Goal: Transaction & Acquisition: Book appointment/travel/reservation

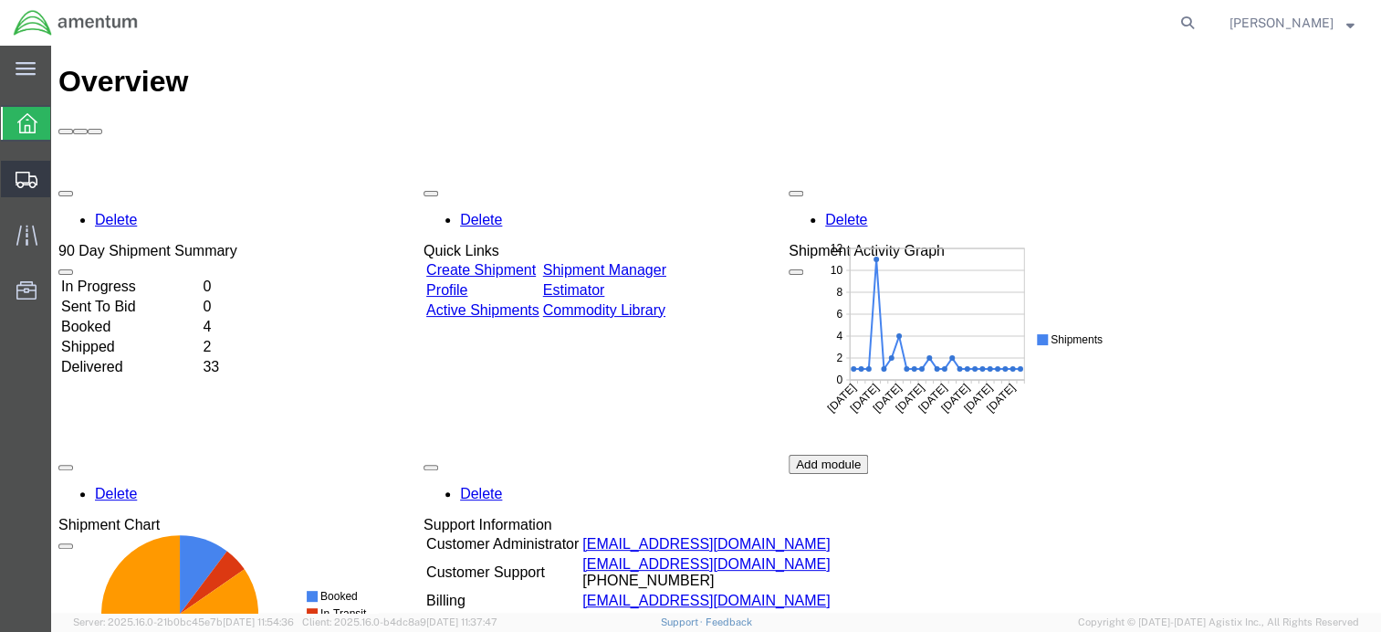
click at [13, 173] on div at bounding box center [26, 179] width 51 height 37
click at [0, 0] on span "Shipment Manager" at bounding box center [0, 0] width 0 height 0
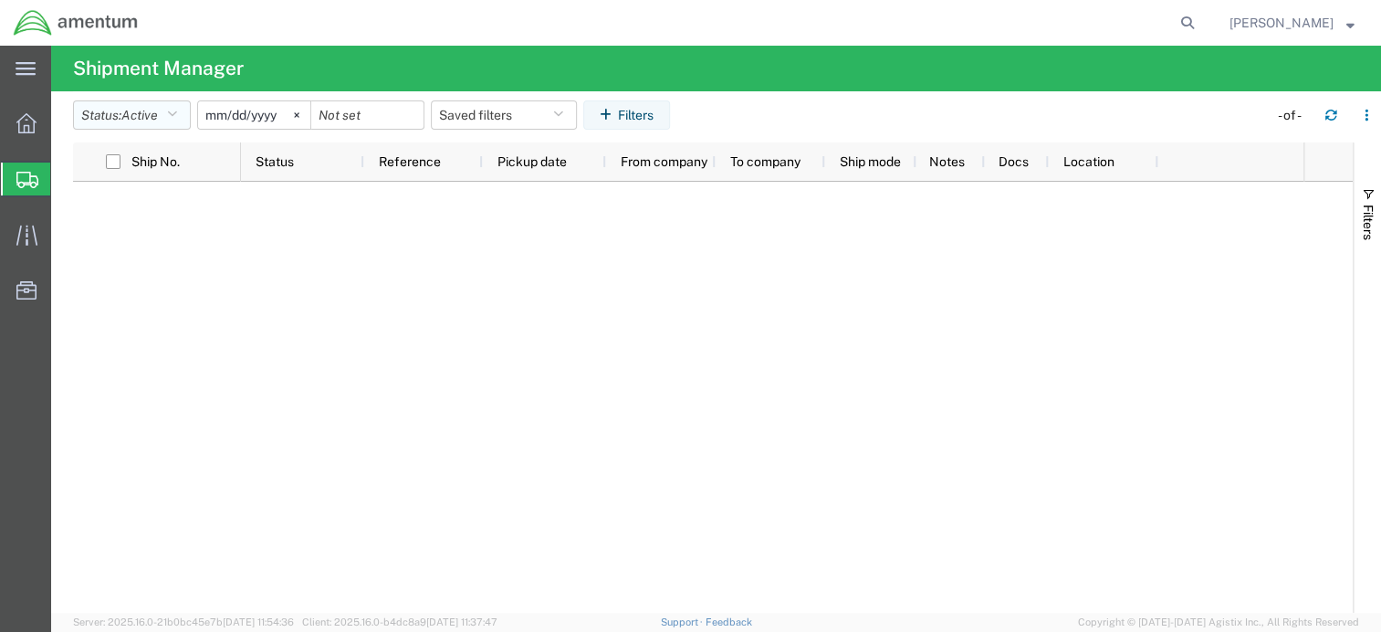
drag, startPoint x: 162, startPoint y: 113, endPoint x: 154, endPoint y: 129, distance: 17.6
click at [158, 113] on span "Active" at bounding box center [139, 115] width 37 height 15
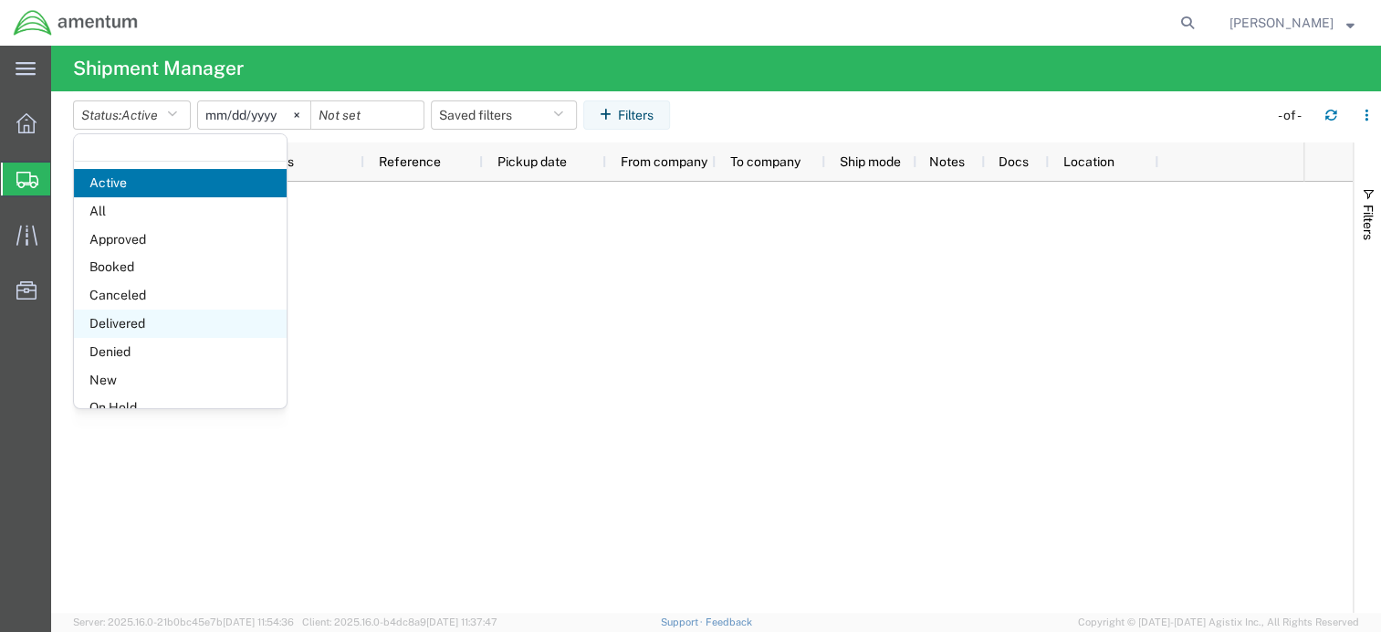
click at [106, 331] on span "Delivered" at bounding box center [180, 323] width 213 height 28
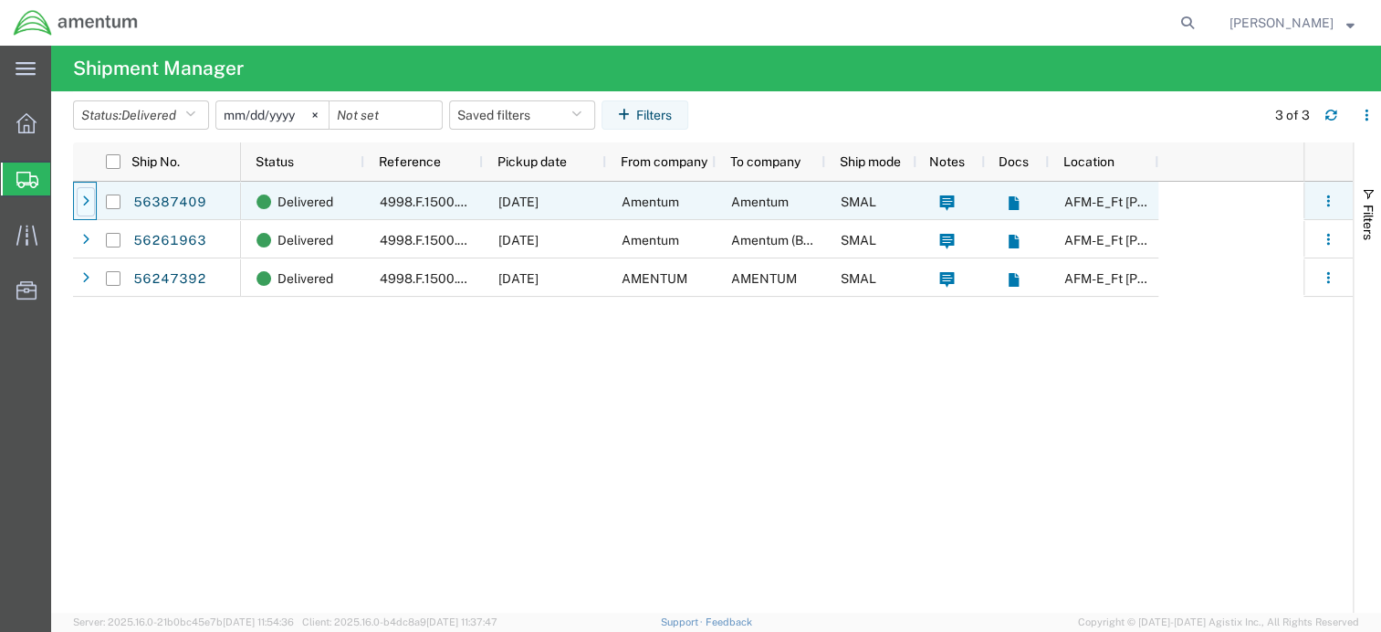
click at [92, 202] on div at bounding box center [86, 201] width 18 height 29
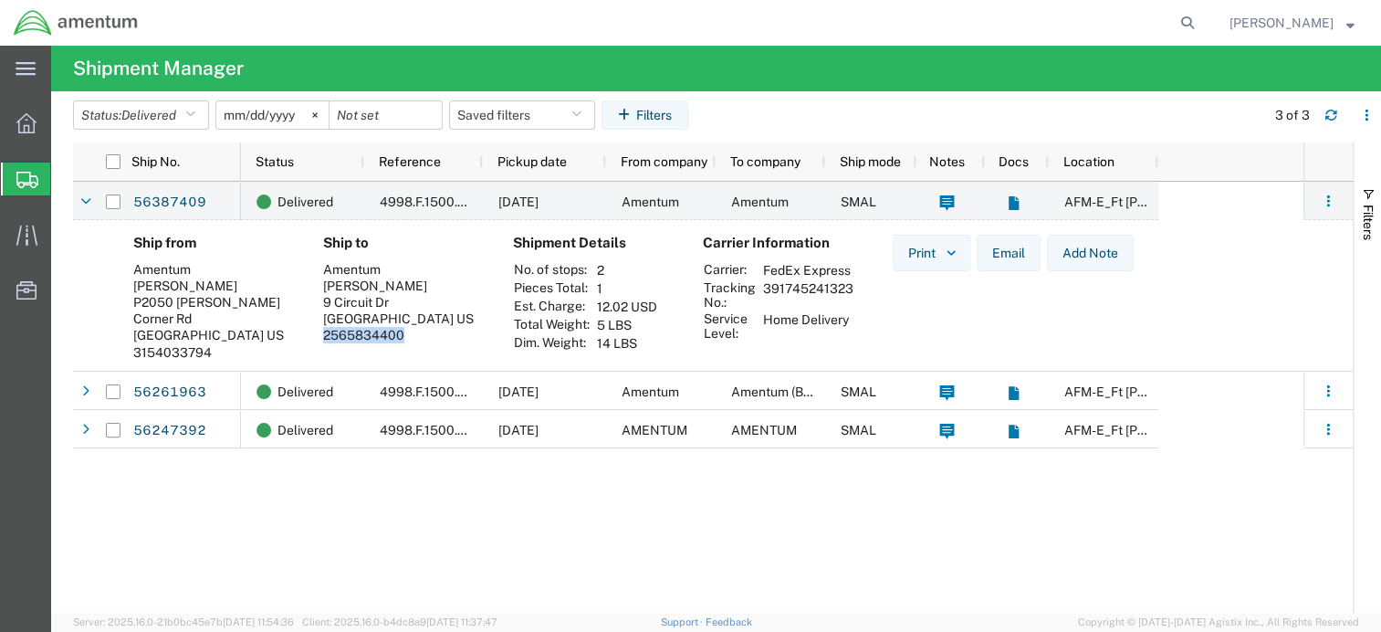
drag, startPoint x: 402, startPoint y: 338, endPoint x: 319, endPoint y: 338, distance: 83.1
click at [319, 338] on div "Ship to Amentum Brittany Curtiss 9 Circuit Dr New Ulm, MN 56073 US 2565834400" at bounding box center [404, 304] width 190 height 139
copy div "2565834400"
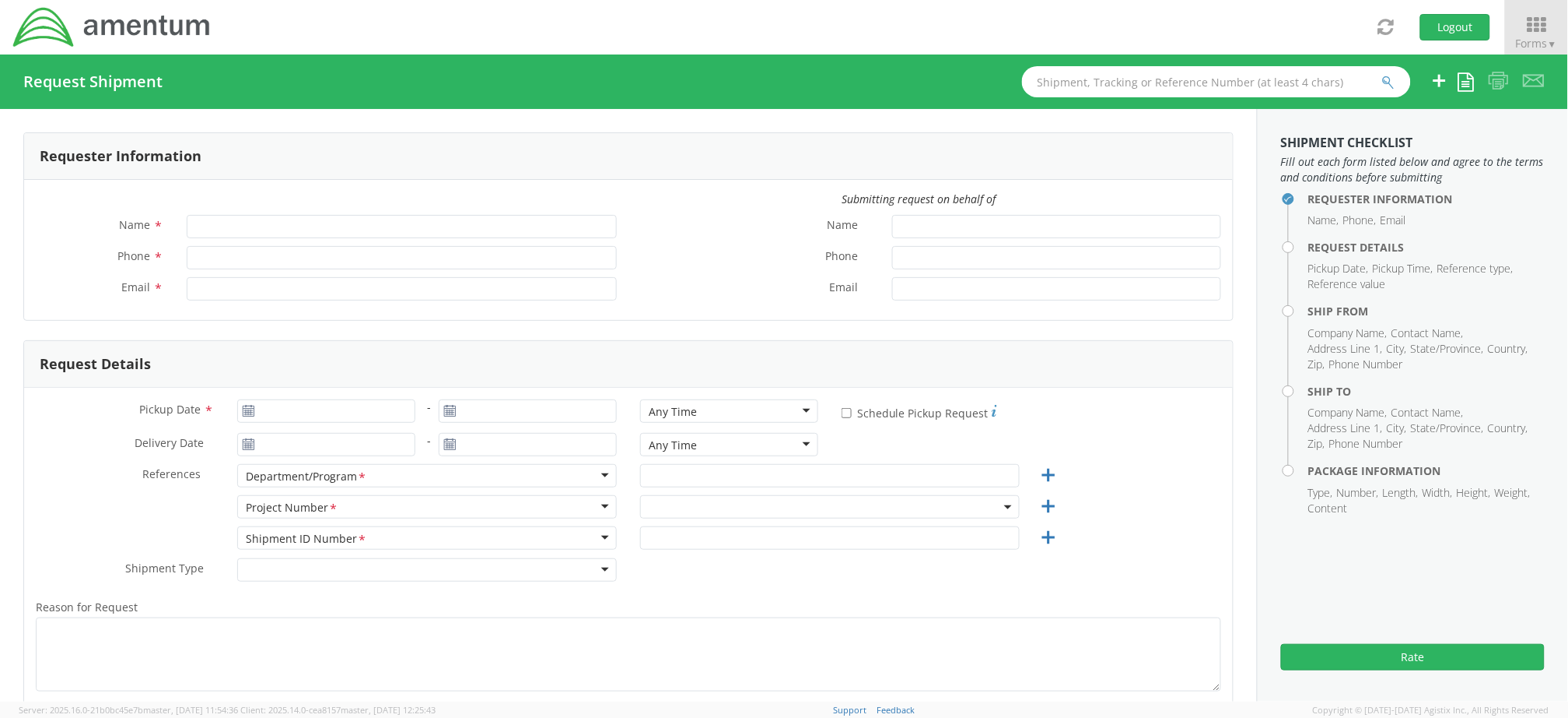
type input "[PERSON_NAME]"
type input "[PHONE_NUMBER]"
type input "[PERSON_NAME][EMAIL_ADDRESS][PERSON_NAME][DOMAIN_NAME]"
click at [281, 408] on input "Pickup Date *" at bounding box center [326, 410] width 178 height 23
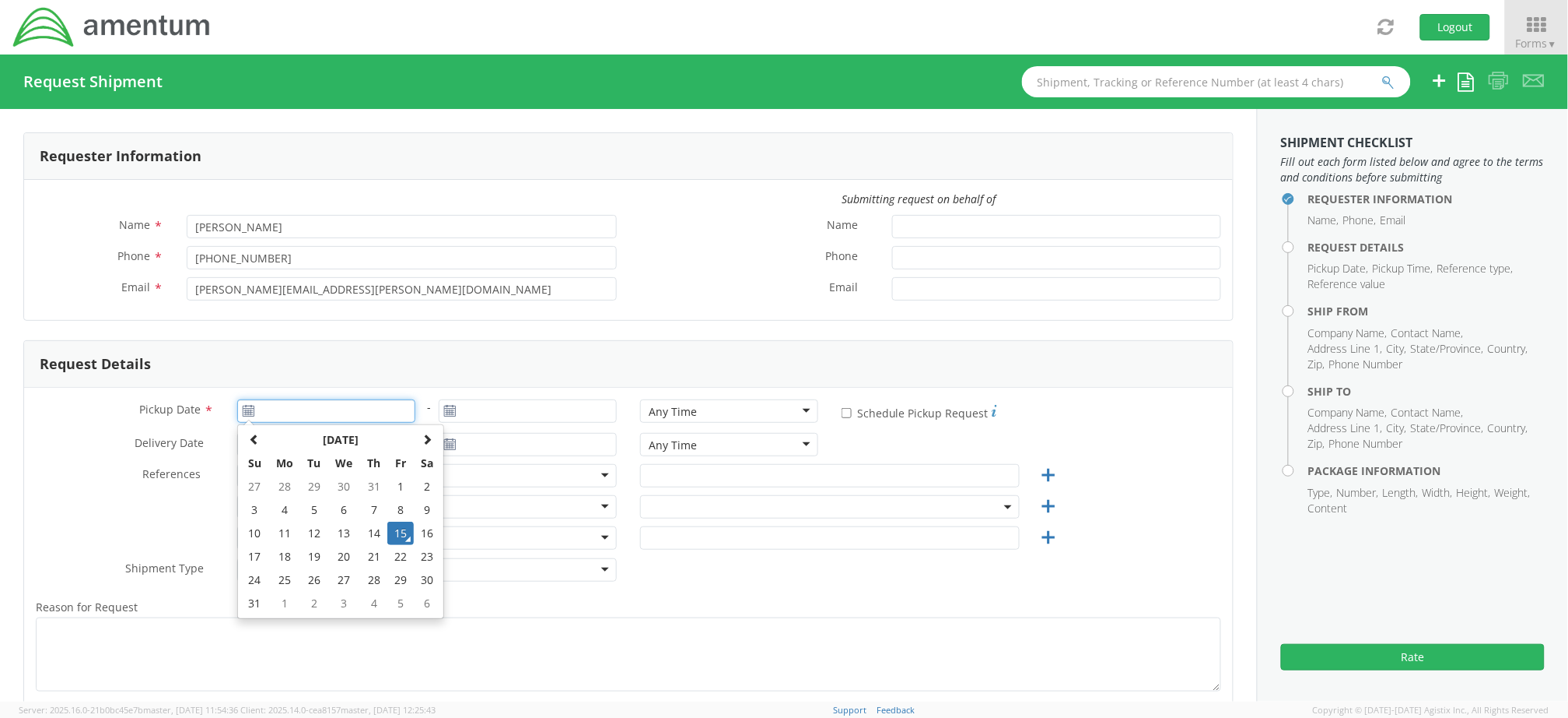
type input "[DATE]"
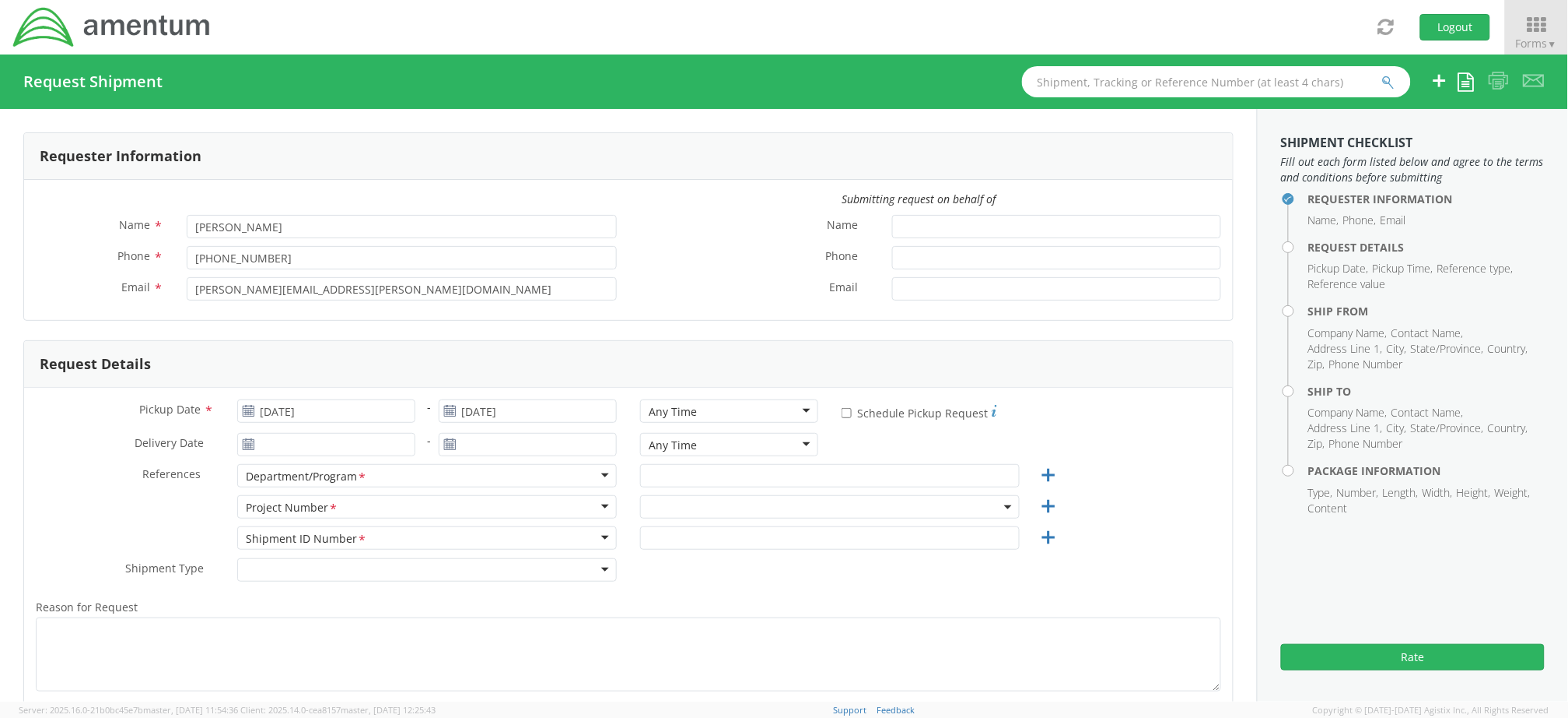
click at [446, 411] on icon at bounding box center [450, 411] width 14 height 13
click at [476, 408] on input "[DATE]" at bounding box center [527, 410] width 178 height 23
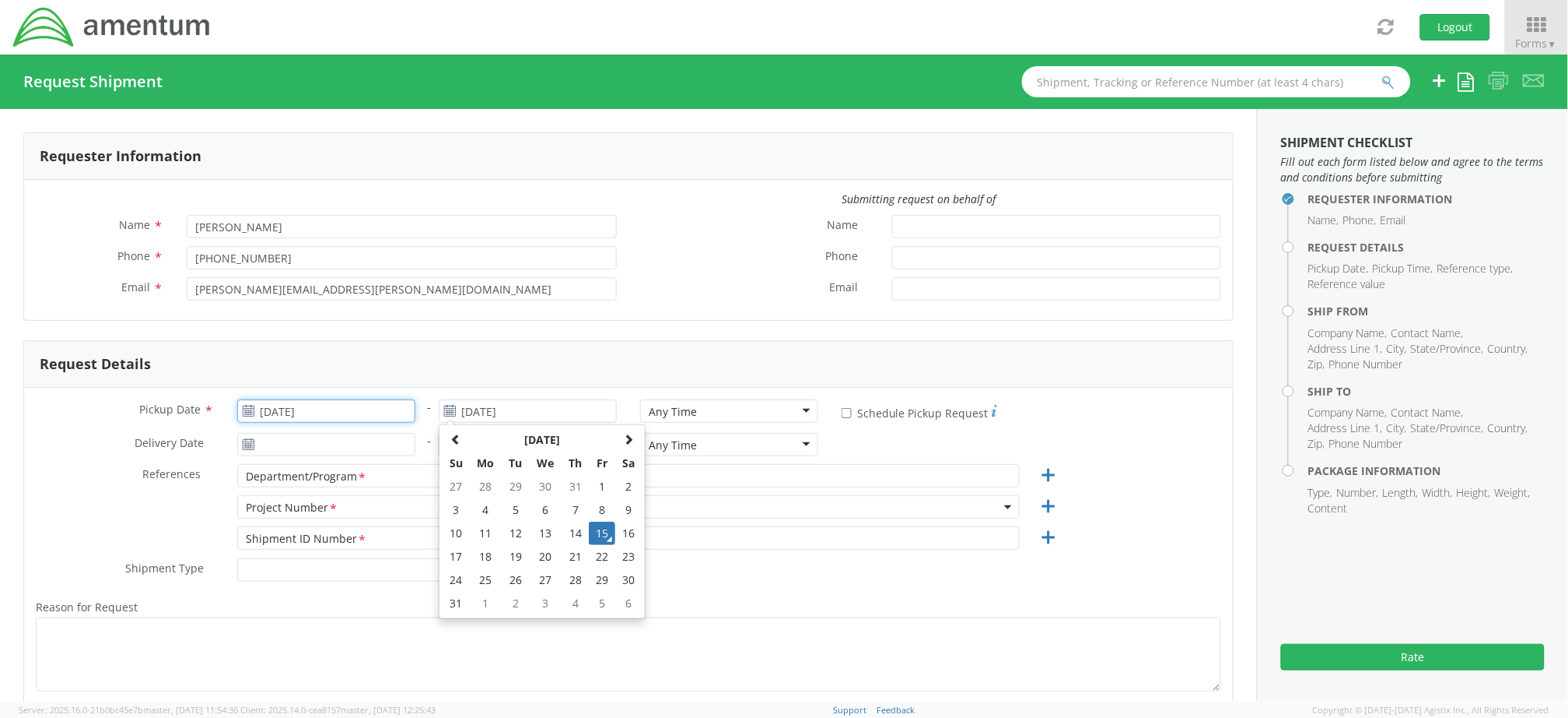
click at [274, 407] on input "[DATE]" at bounding box center [326, 410] width 178 height 23
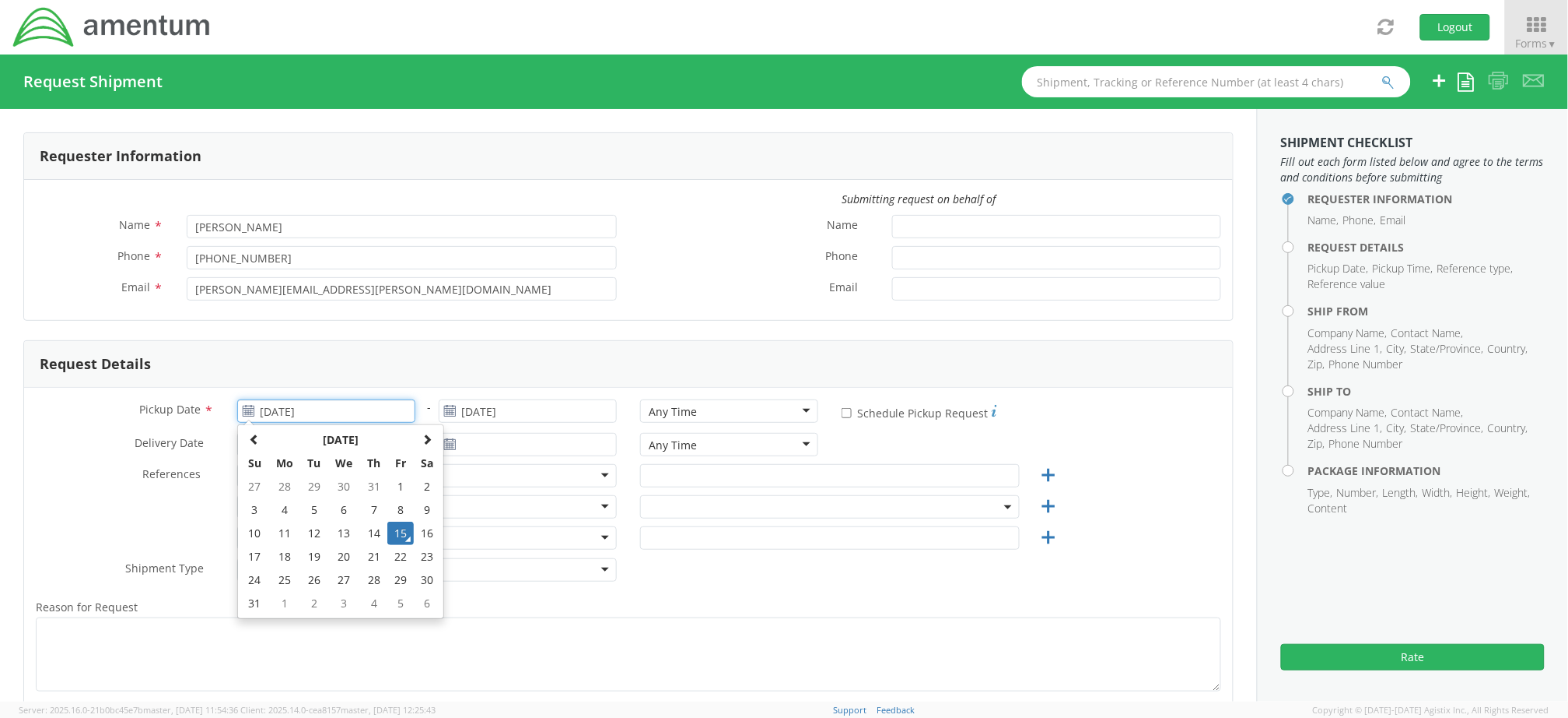
drag, startPoint x: 392, startPoint y: 533, endPoint x: 432, endPoint y: 511, distance: 45.7
click at [395, 533] on td "15" at bounding box center [401, 533] width 26 height 23
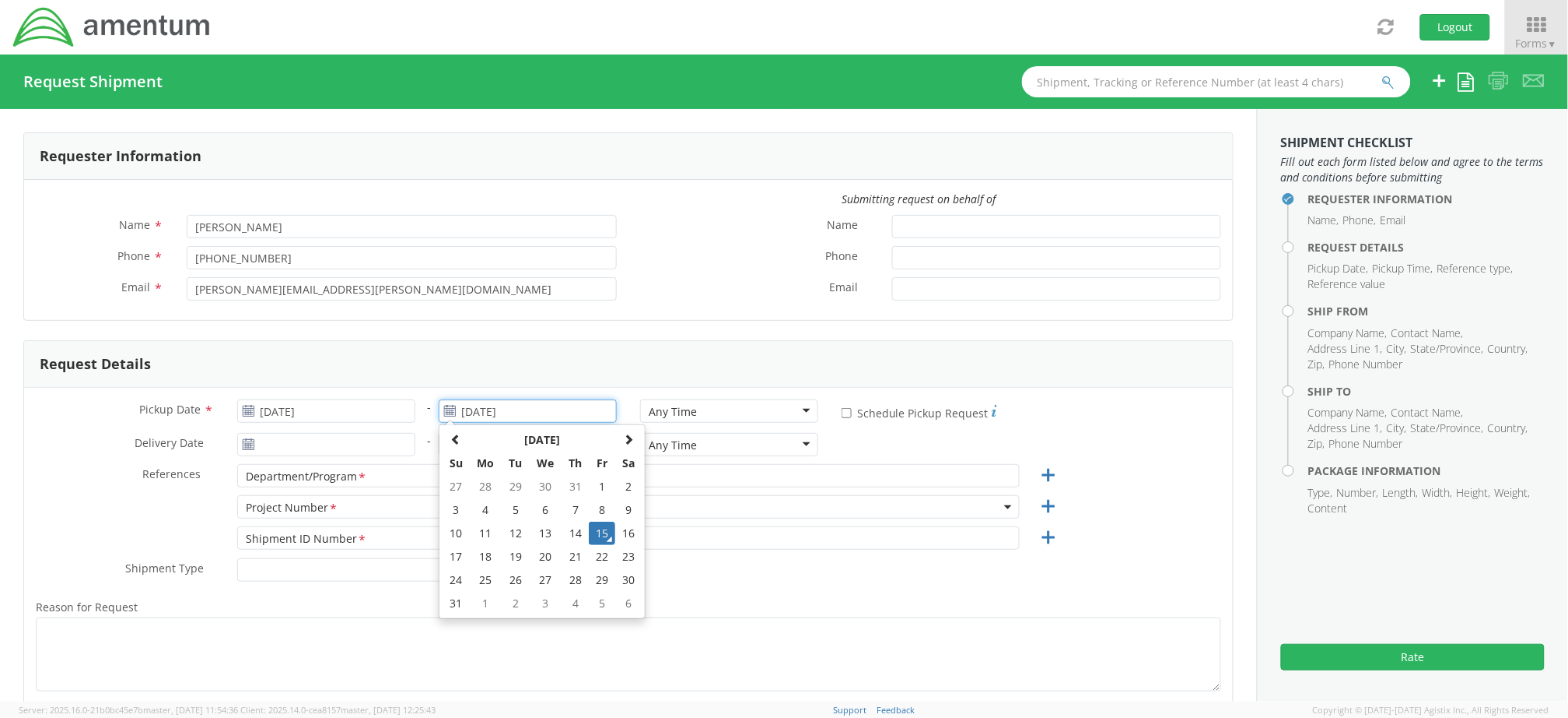
click at [499, 409] on input "[DATE]" at bounding box center [527, 410] width 178 height 23
click at [481, 555] on td "18" at bounding box center [486, 556] width 32 height 23
type input "[DATE]"
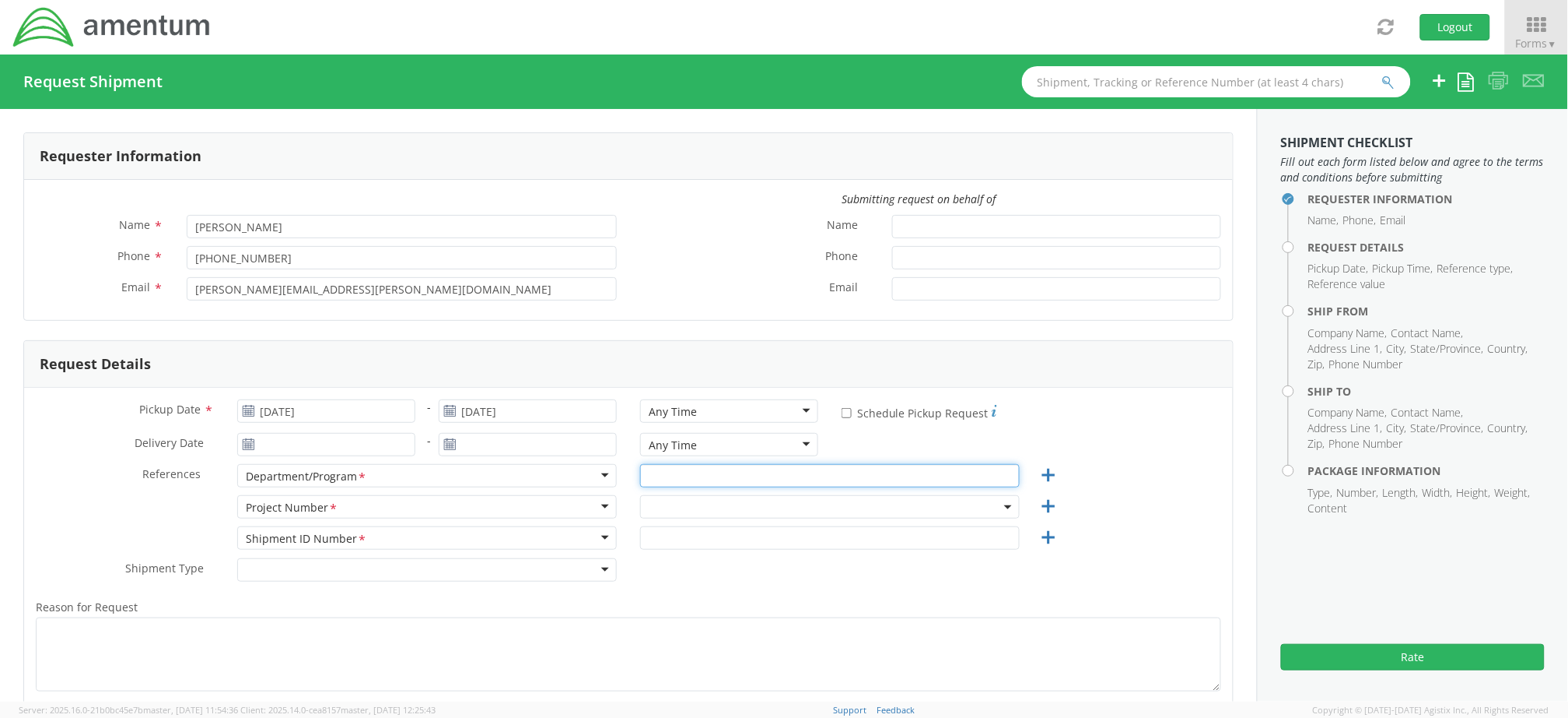
click at [659, 478] on input "text" at bounding box center [829, 475] width 379 height 23
type input "AFM East"
click at [678, 527] on input "search" at bounding box center [827, 532] width 367 height 23
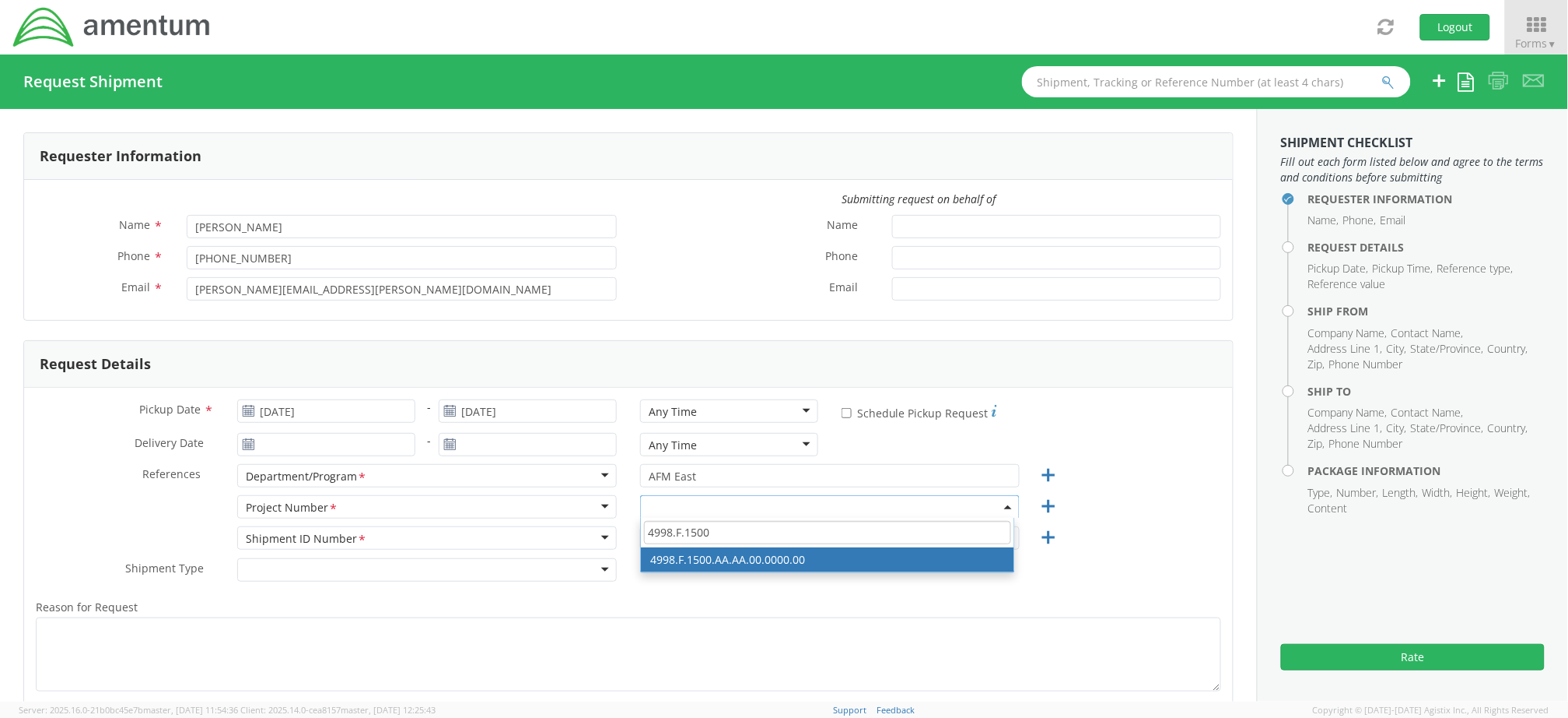
type input "4998.F.1500"
select select "4998.F.1500.AA.AA.00.0000.00"
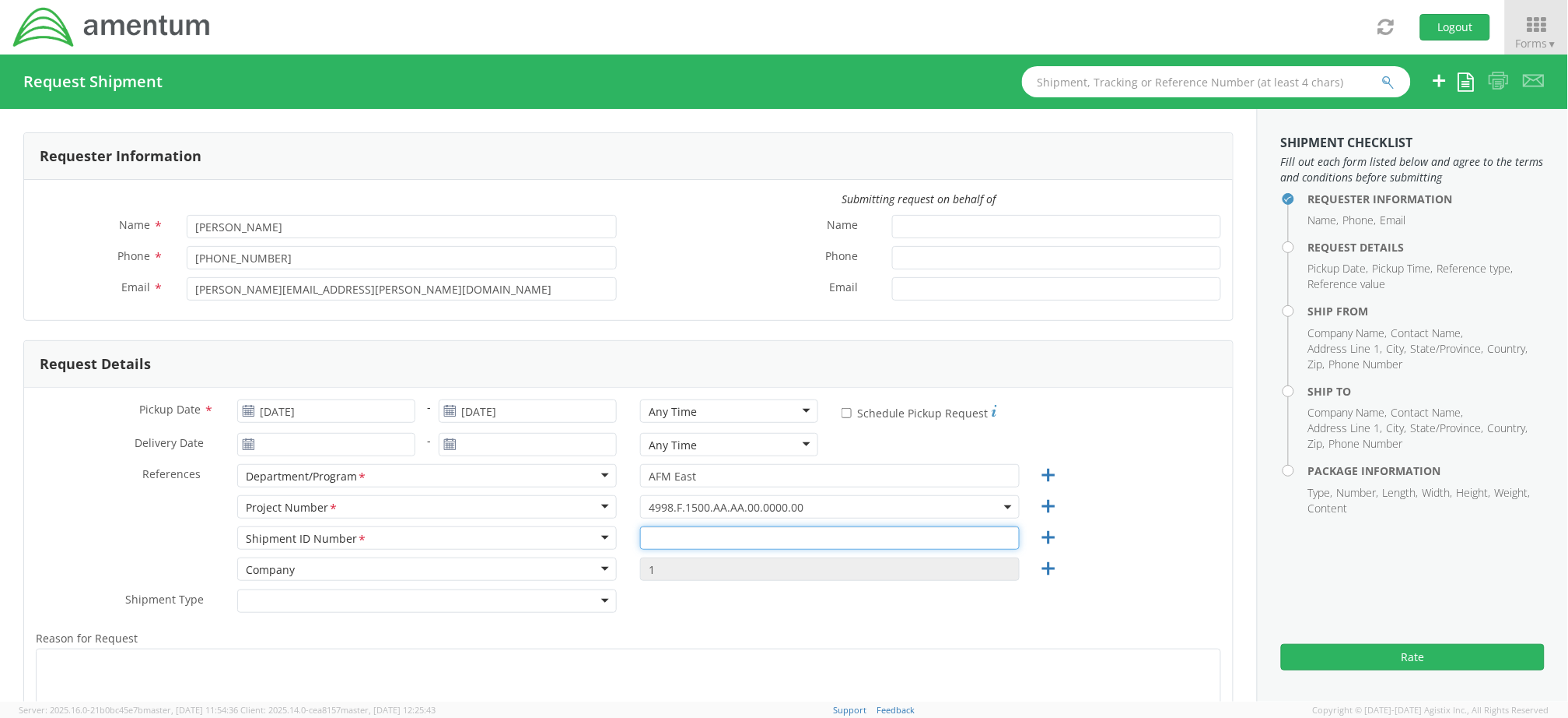
click at [707, 533] on input "text" at bounding box center [829, 537] width 379 height 23
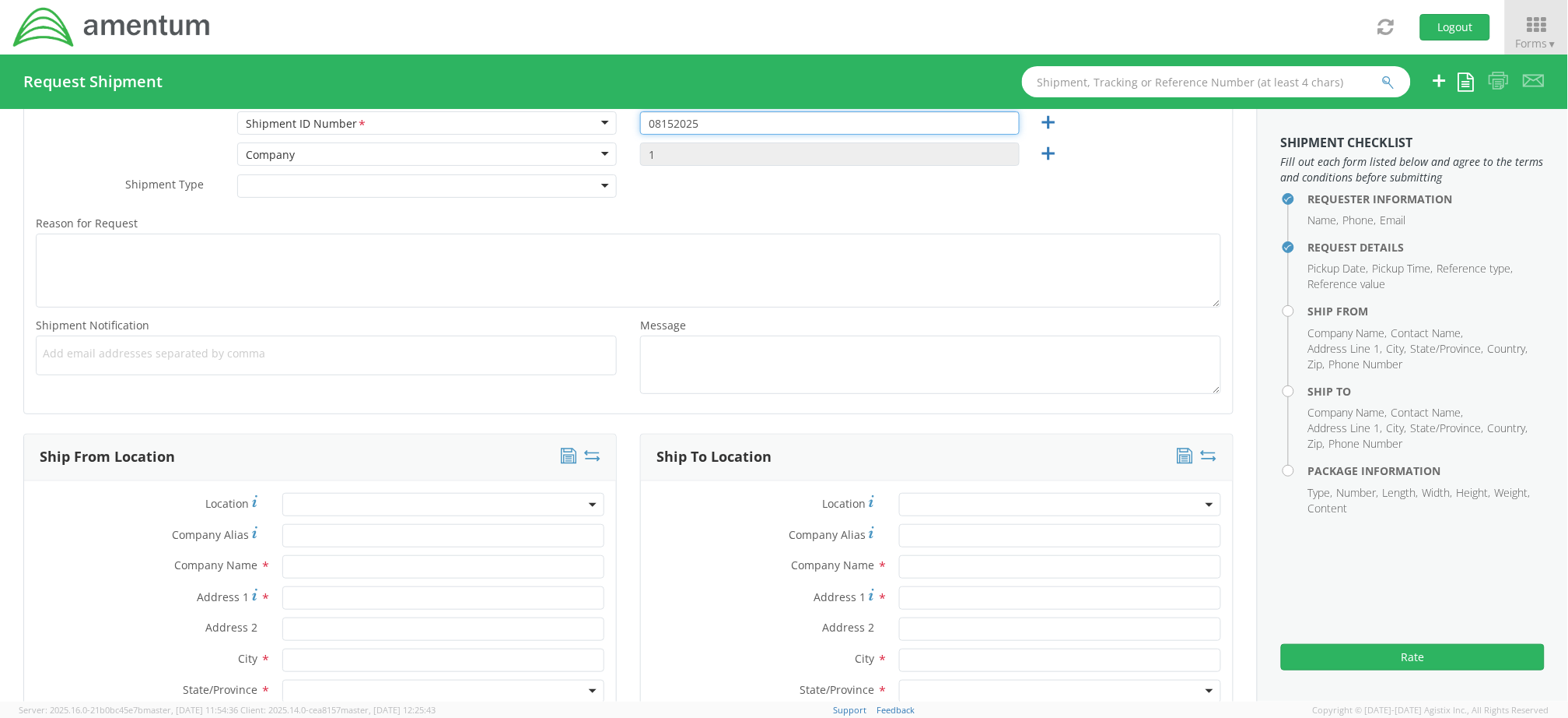
scroll to position [622, 0]
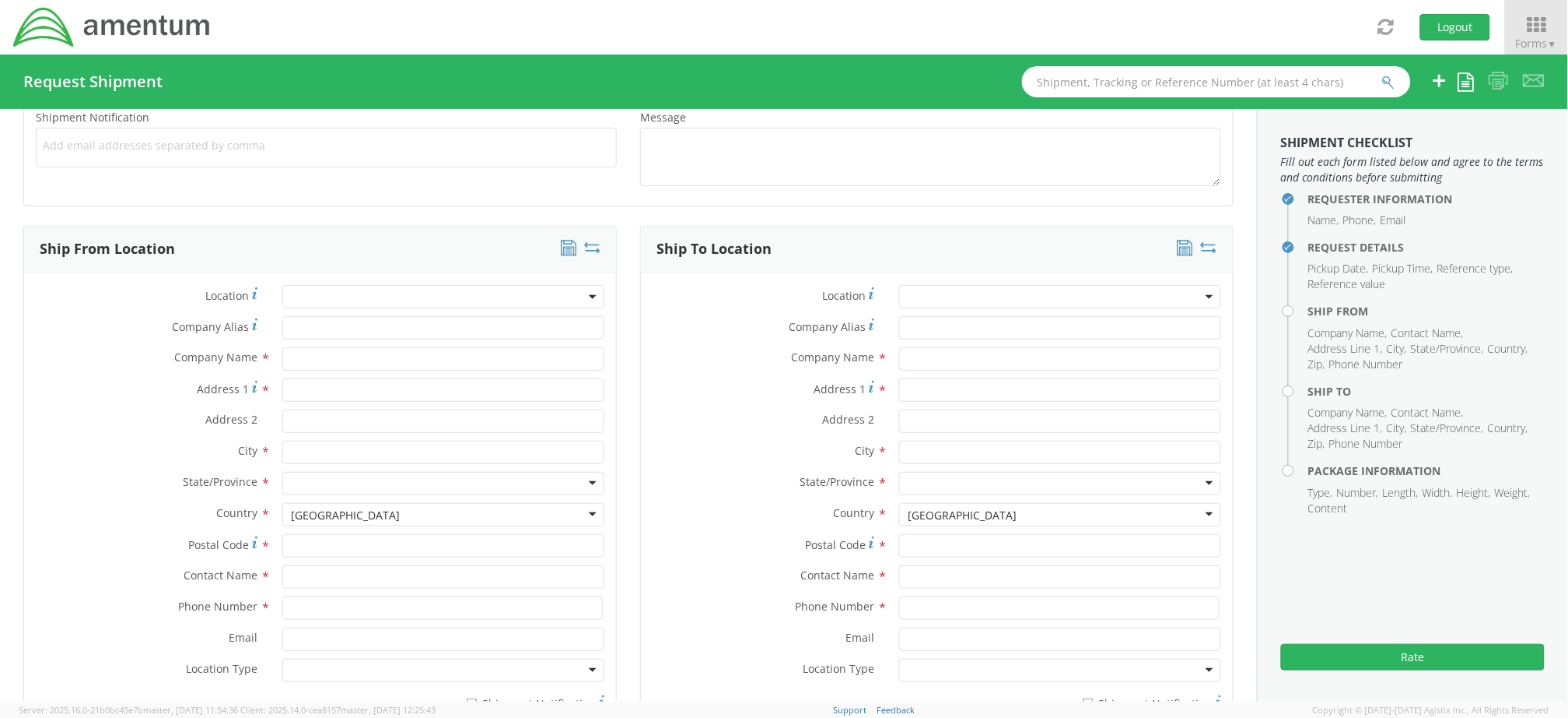
type input "08152025"
click at [322, 364] on input "text" at bounding box center [443, 358] width 322 height 23
type input "Amentum"
click at [89, 469] on div "City *" at bounding box center [320, 456] width 592 height 32
click at [316, 387] on input "Address 1 *" at bounding box center [443, 390] width 322 height 23
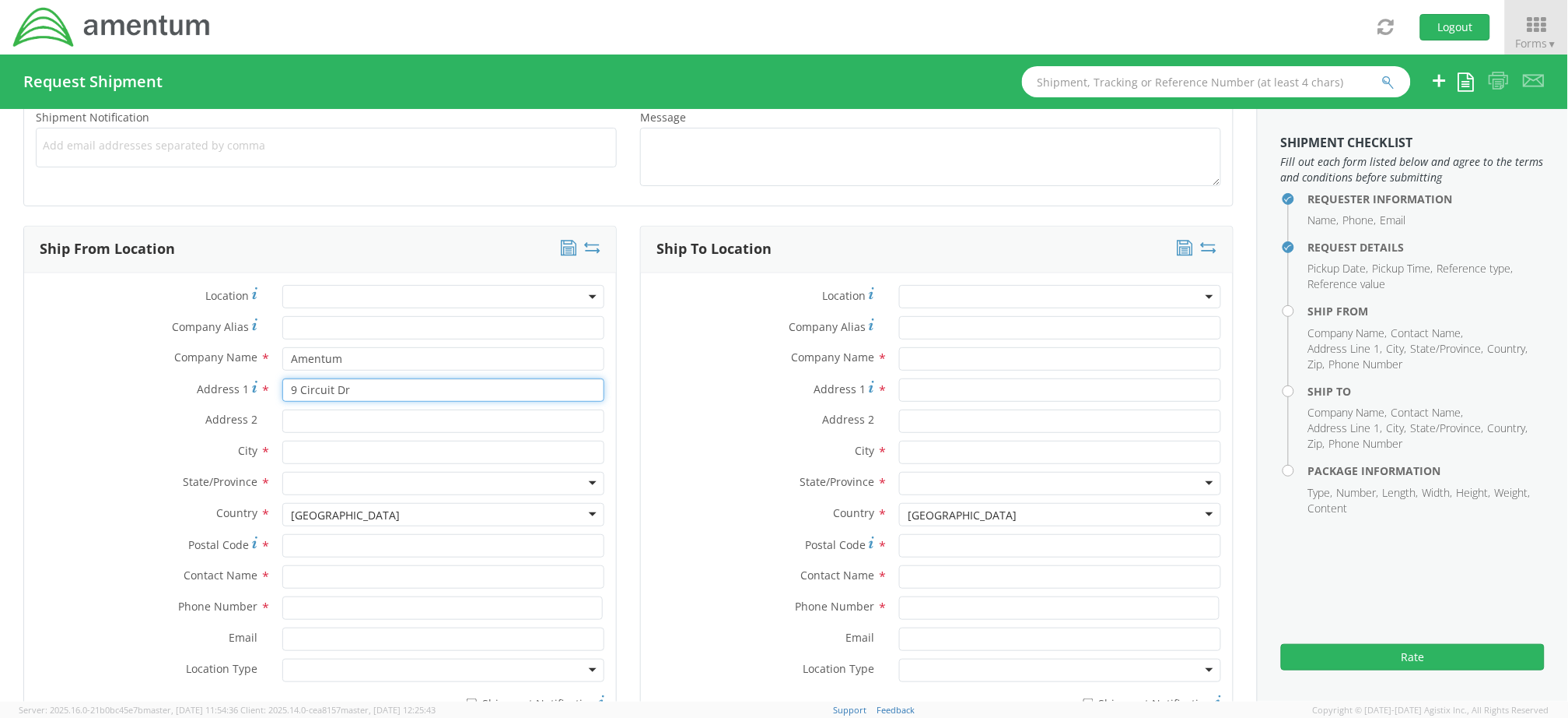
type input "9 Circuit Dr"
click at [339, 451] on input "New Ul" at bounding box center [443, 452] width 322 height 23
type input "[GEOGRAPHIC_DATA]"
click at [182, 463] on div "City * [GEOGRAPHIC_DATA]" at bounding box center [320, 452] width 592 height 23
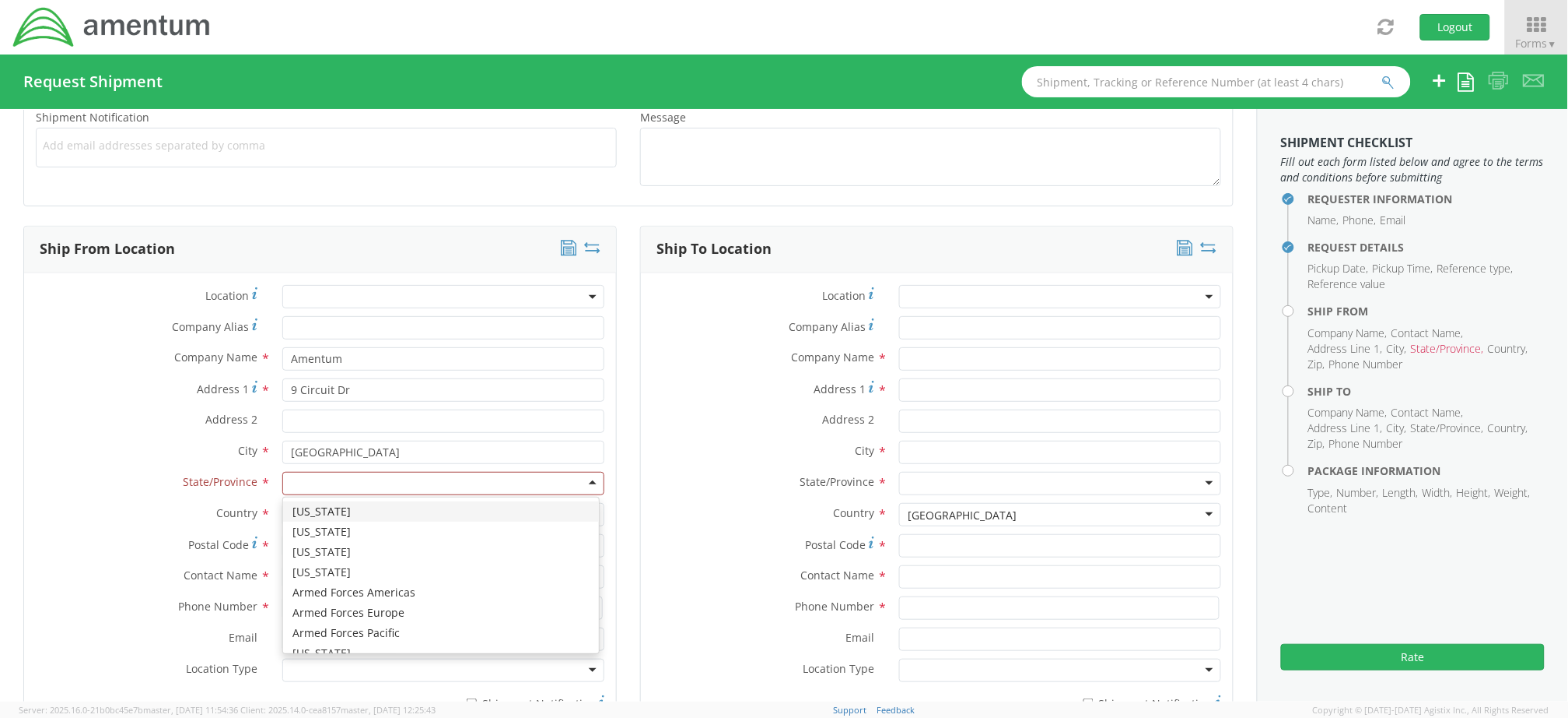
click at [306, 483] on div at bounding box center [443, 483] width 322 height 23
type input "Min"
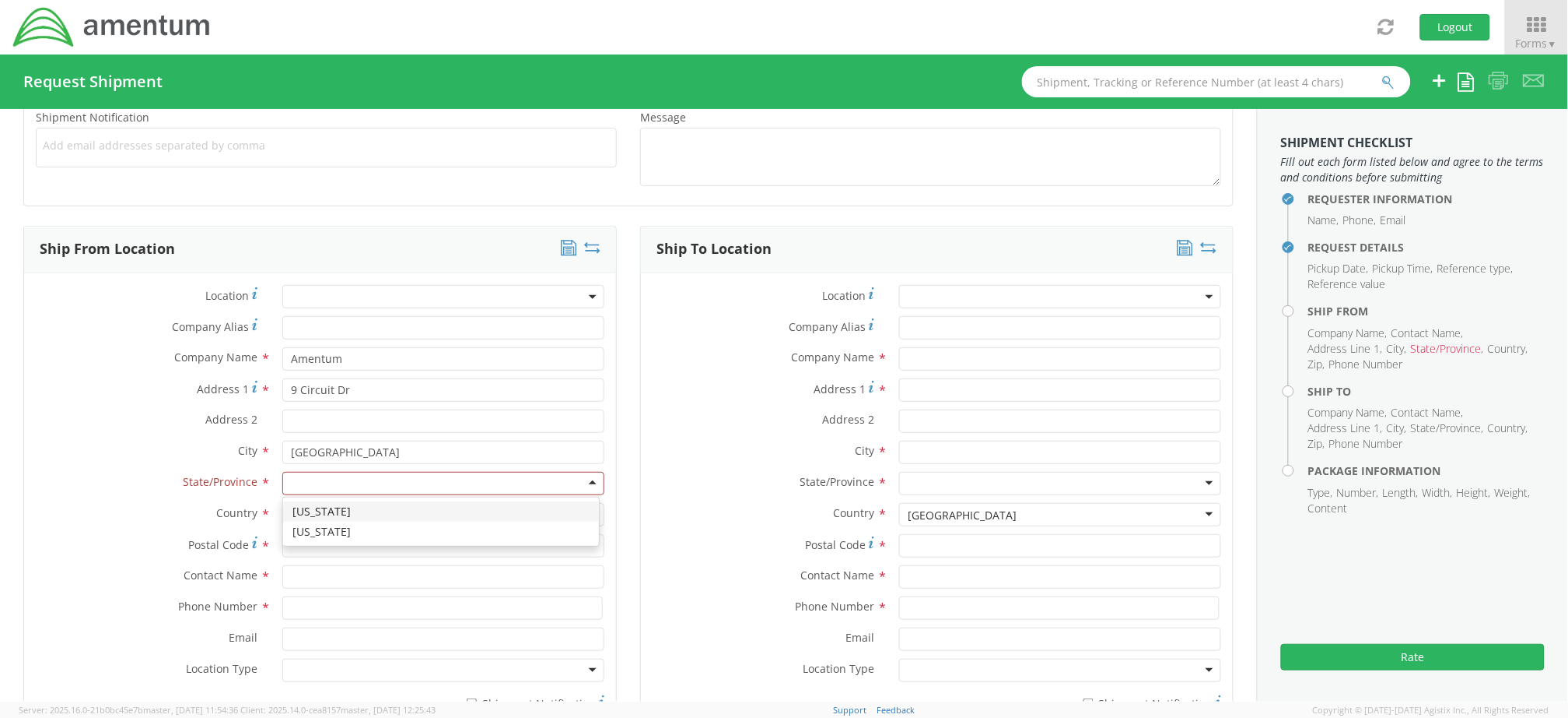
scroll to position [0, 0]
click at [316, 541] on input "Postal Code *" at bounding box center [443, 545] width 322 height 23
type input "56073"
click at [308, 576] on input "text" at bounding box center [443, 576] width 322 height 23
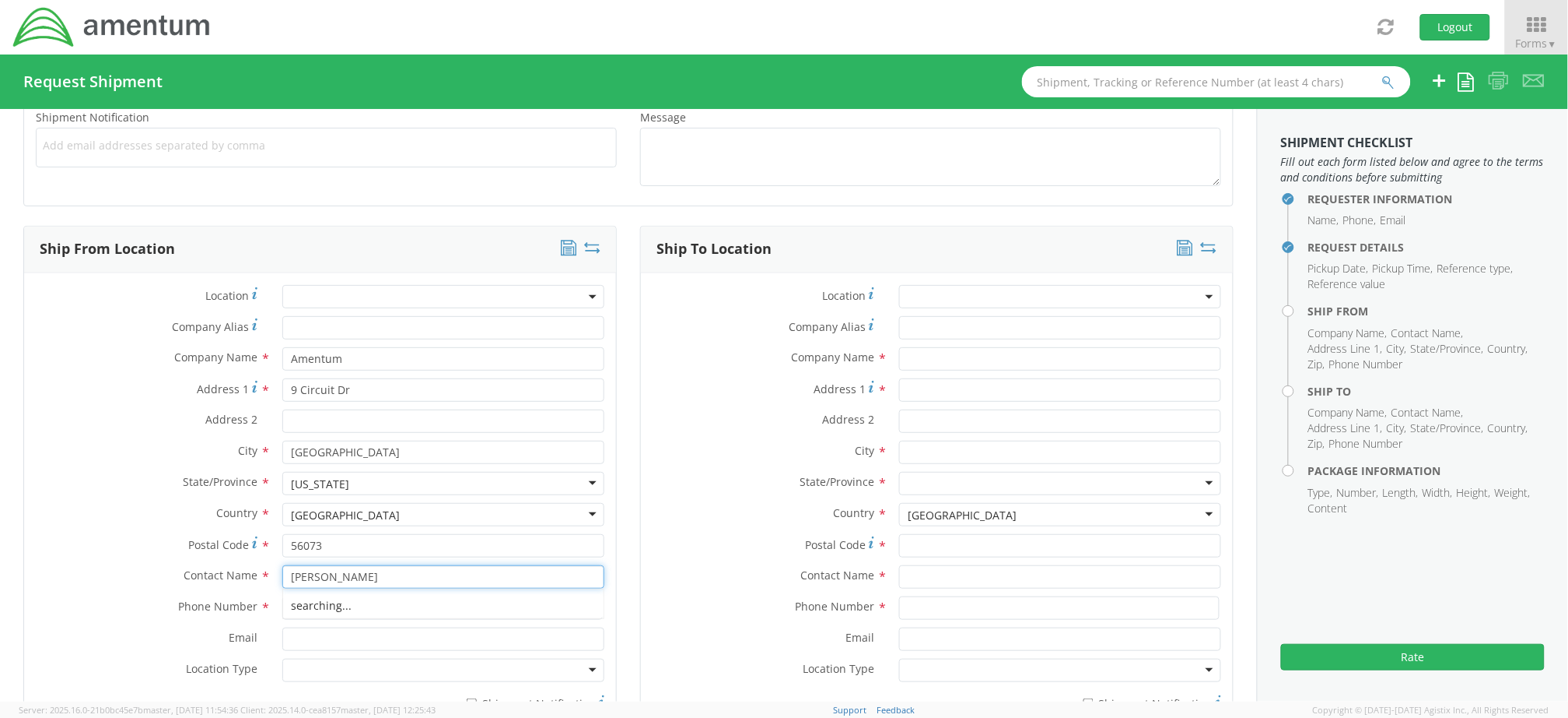
type input "[PERSON_NAME]"
click at [122, 530] on div "Country * [GEOGRAPHIC_DATA] [GEOGRAPHIC_DATA] [GEOGRAPHIC_DATA] [GEOGRAPHIC_DAT…" at bounding box center [320, 518] width 592 height 32
paste input "2565834400"
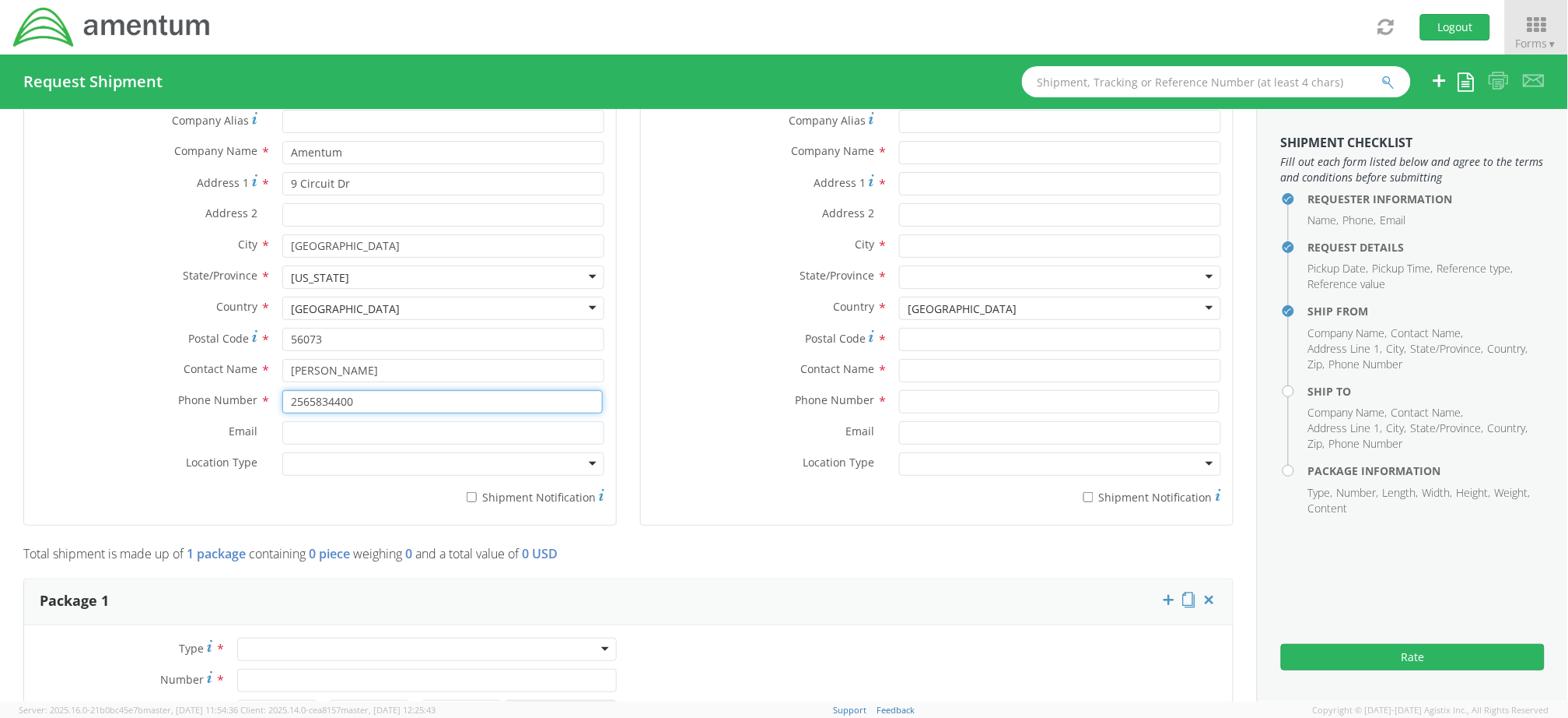
scroll to position [830, 0]
type input "2565834400"
click at [337, 464] on div at bounding box center [443, 462] width 322 height 23
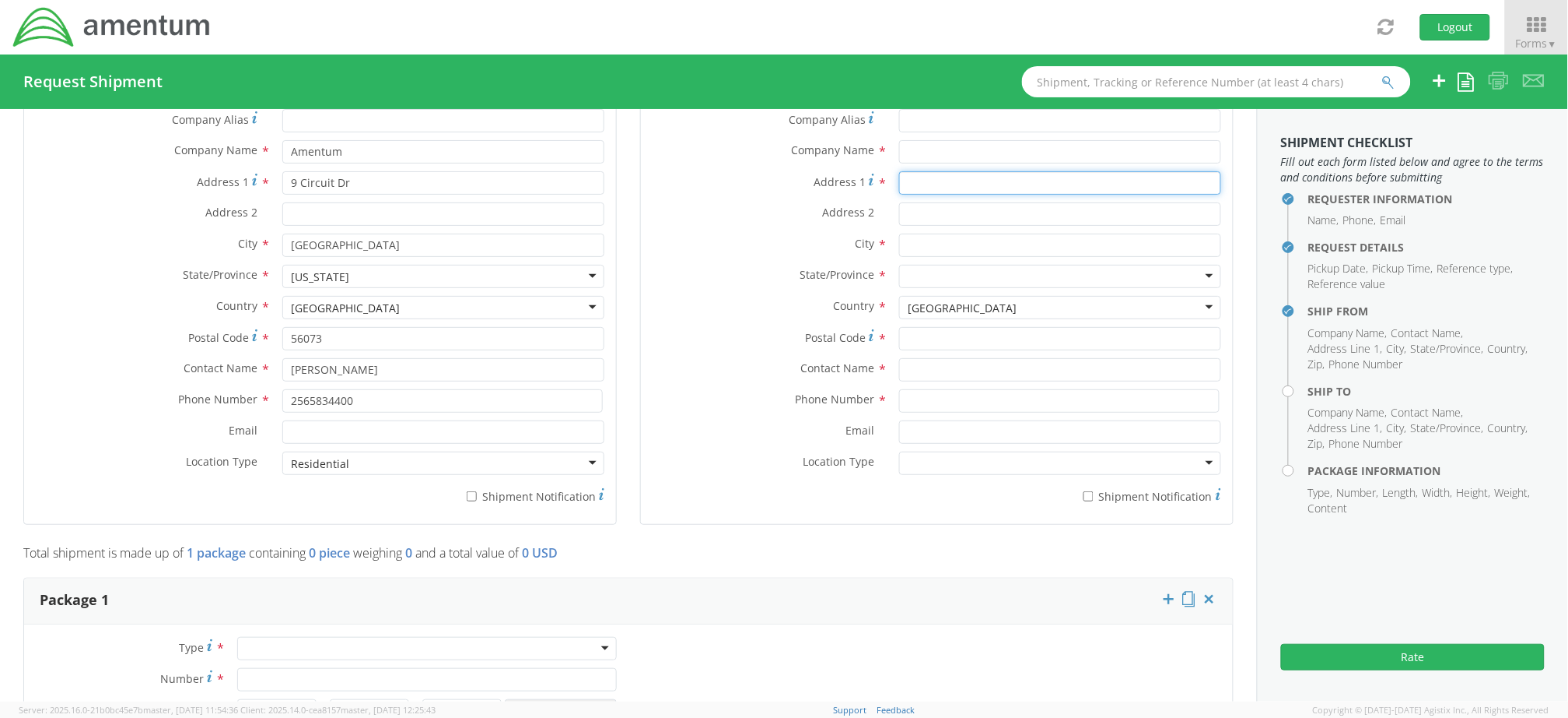
paste input "[STREET_ADDRESS]"
type input "[STREET_ADDRESS]"
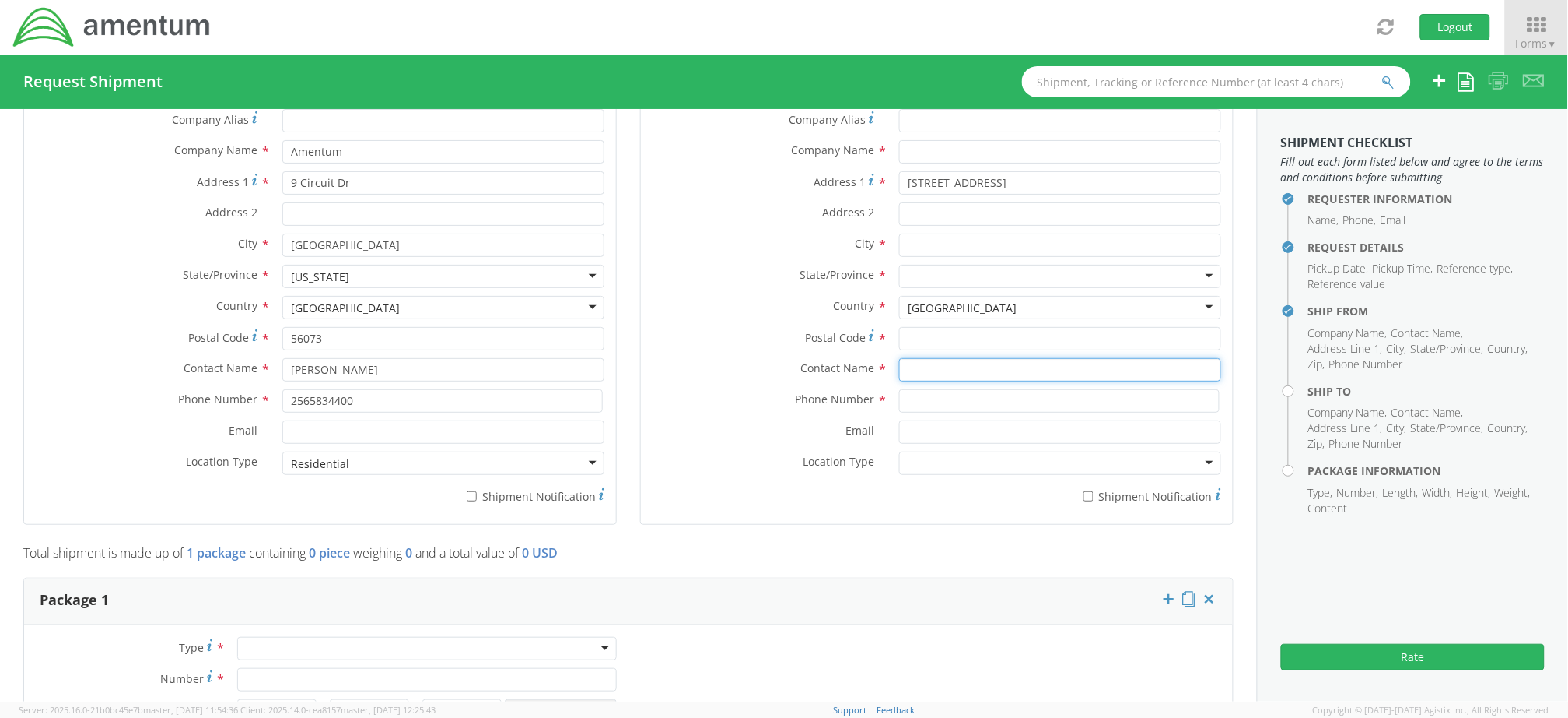
paste input "[PERSON_NAME]"
type input "[PERSON_NAME]"
click at [915, 335] on input "Postal Code *" at bounding box center [1060, 338] width 322 height 23
paste input "33025"
click at [899, 337] on input "33025" at bounding box center [1060, 338] width 322 height 23
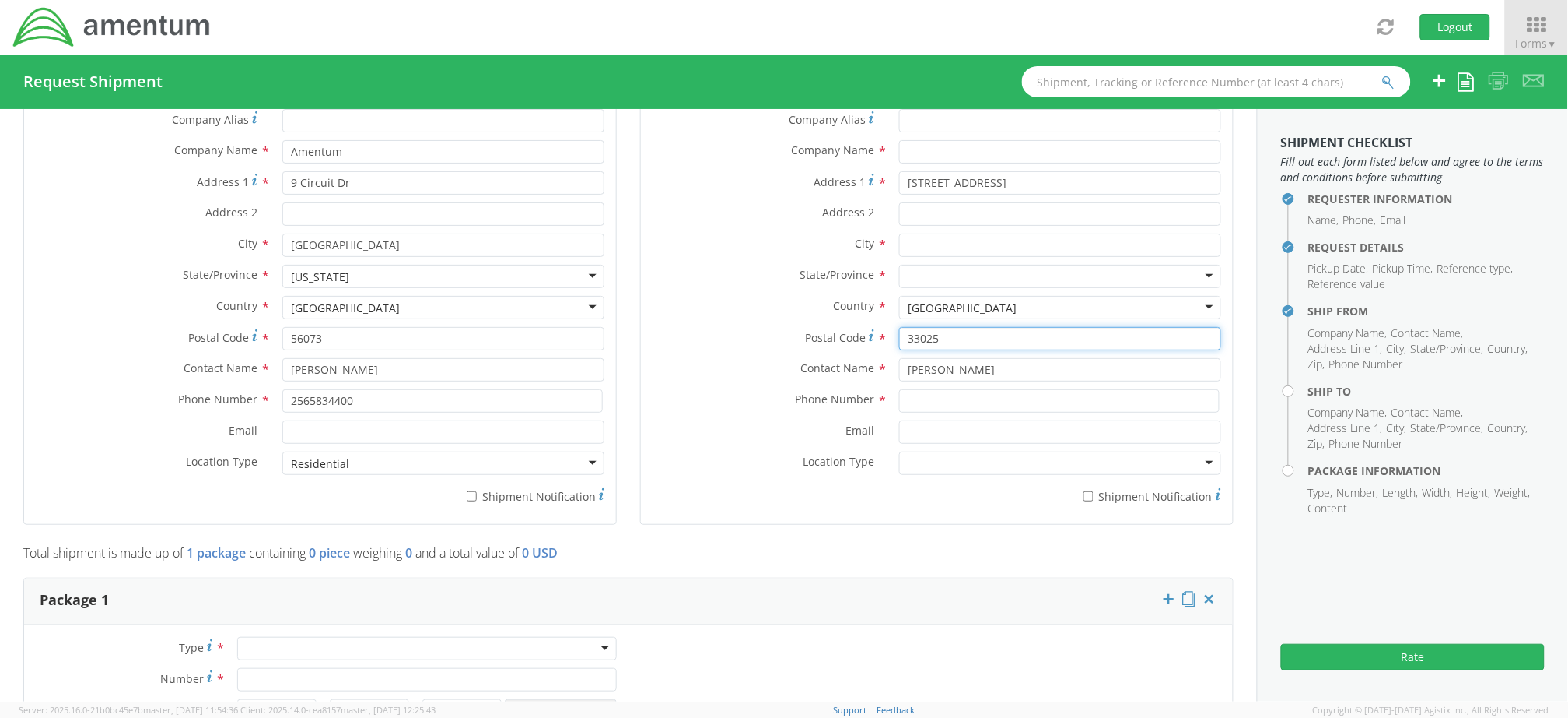
type input "33025"
click at [921, 243] on input "text" at bounding box center [1060, 245] width 322 height 23
type input "Mirimar"
click at [958, 269] on div at bounding box center [1060, 275] width 322 height 23
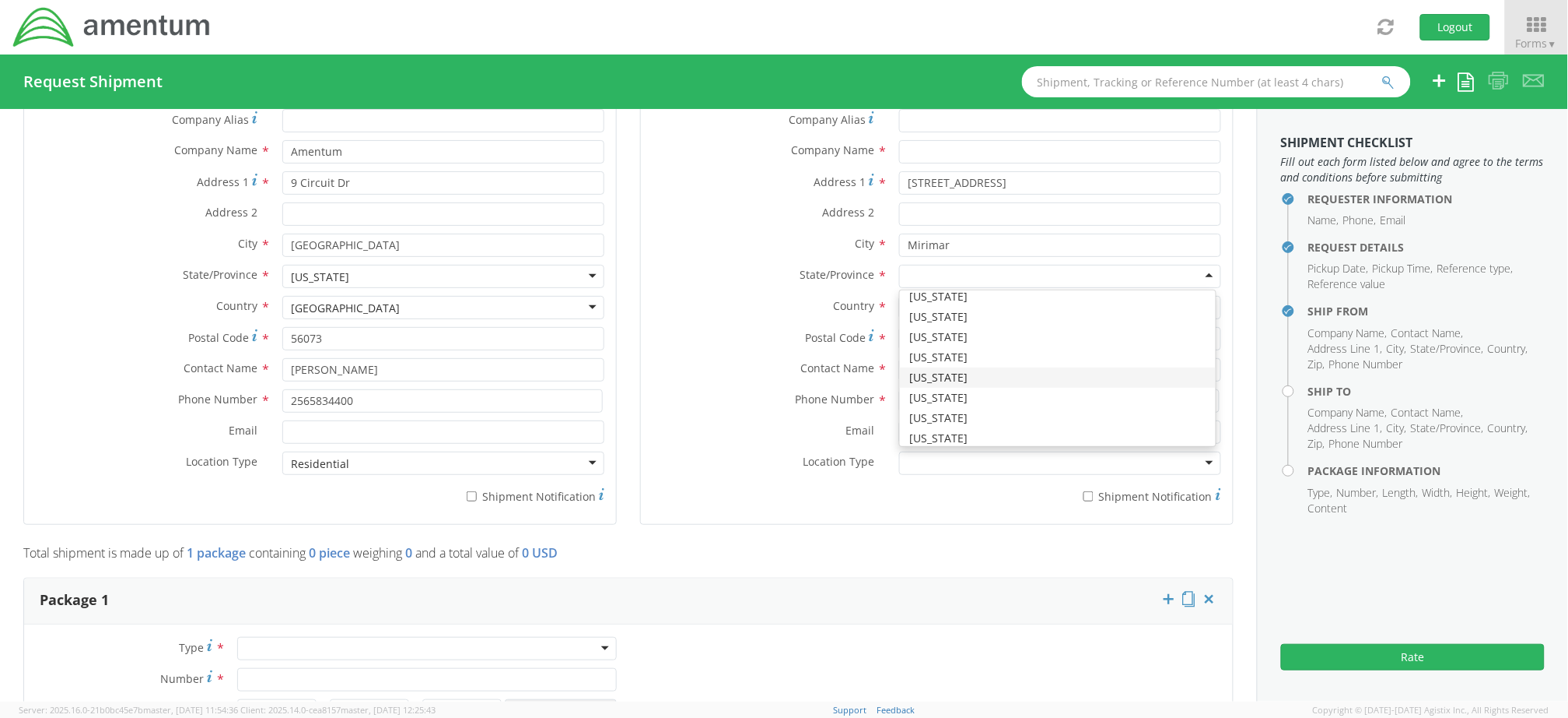
scroll to position [207, 0]
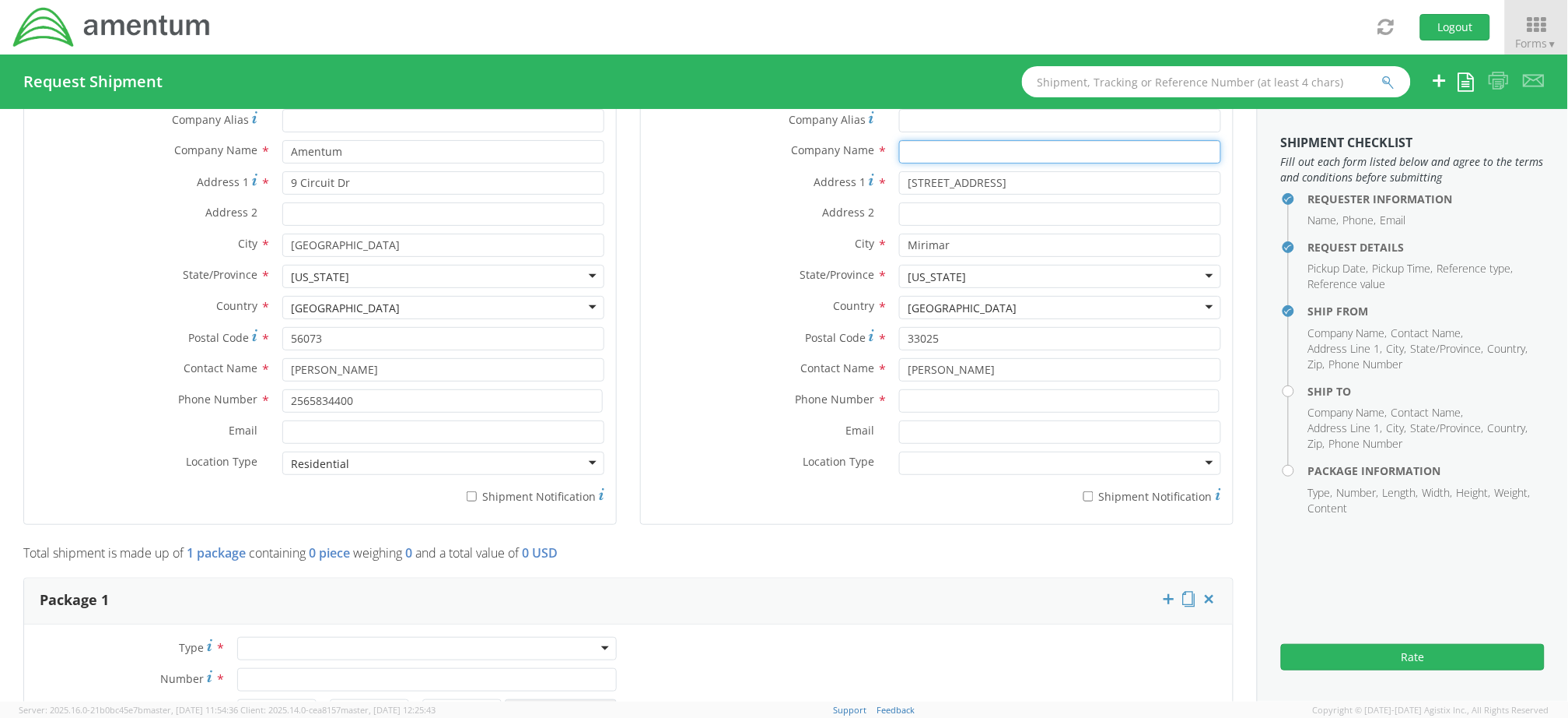
click at [943, 157] on input "text" at bounding box center [1060, 151] width 322 height 23
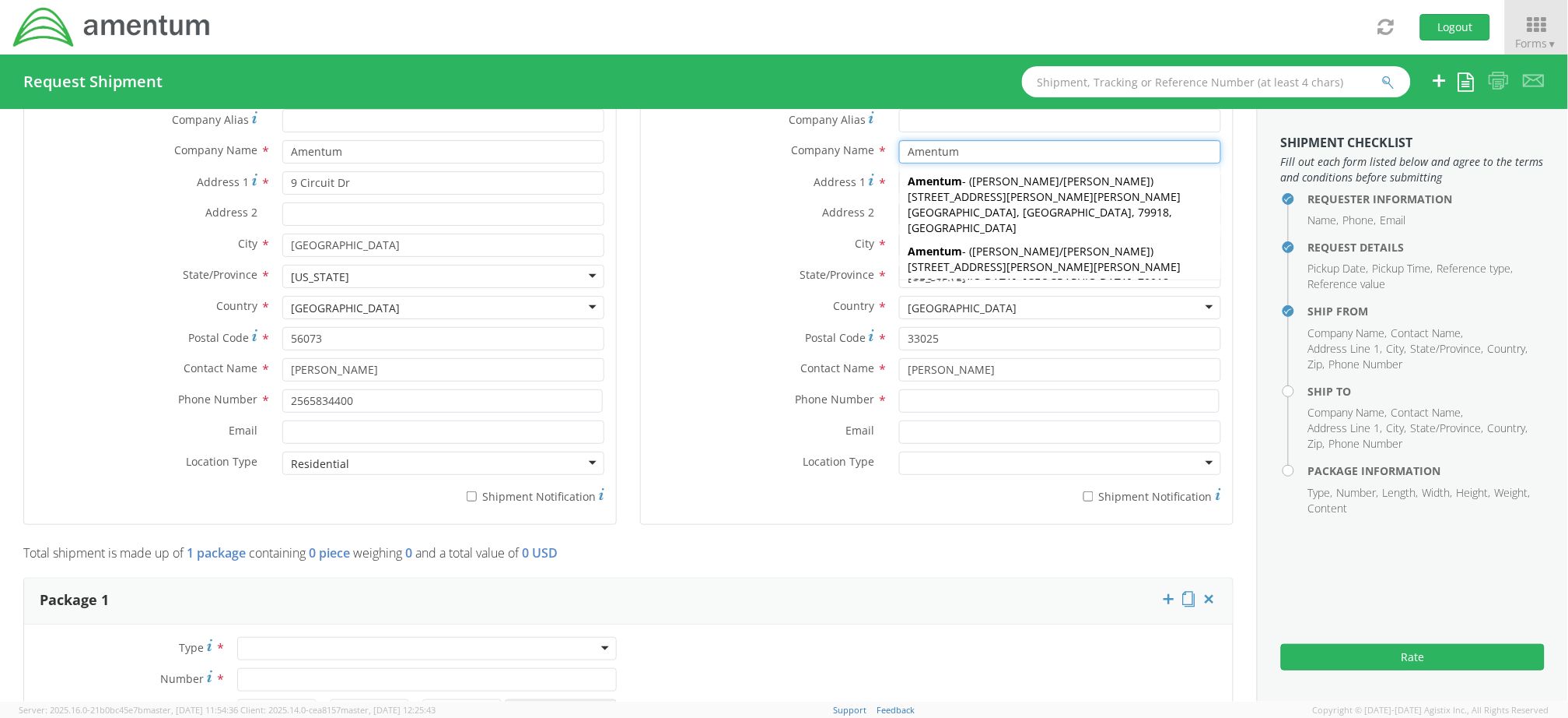
type input "Amentum"
click at [677, 247] on label "City *" at bounding box center [764, 244] width 246 height 20
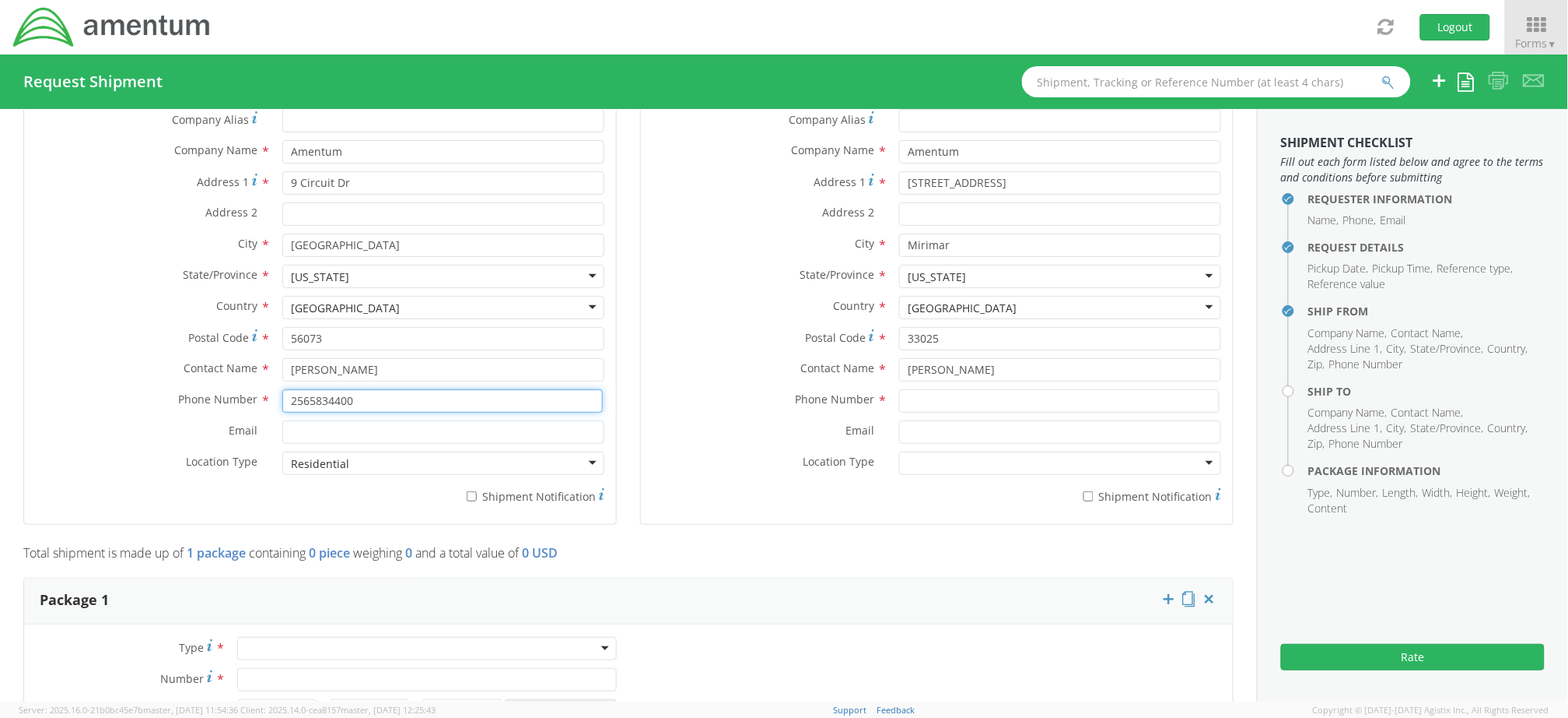
click at [451, 403] on input "2565834400" at bounding box center [442, 400] width 320 height 23
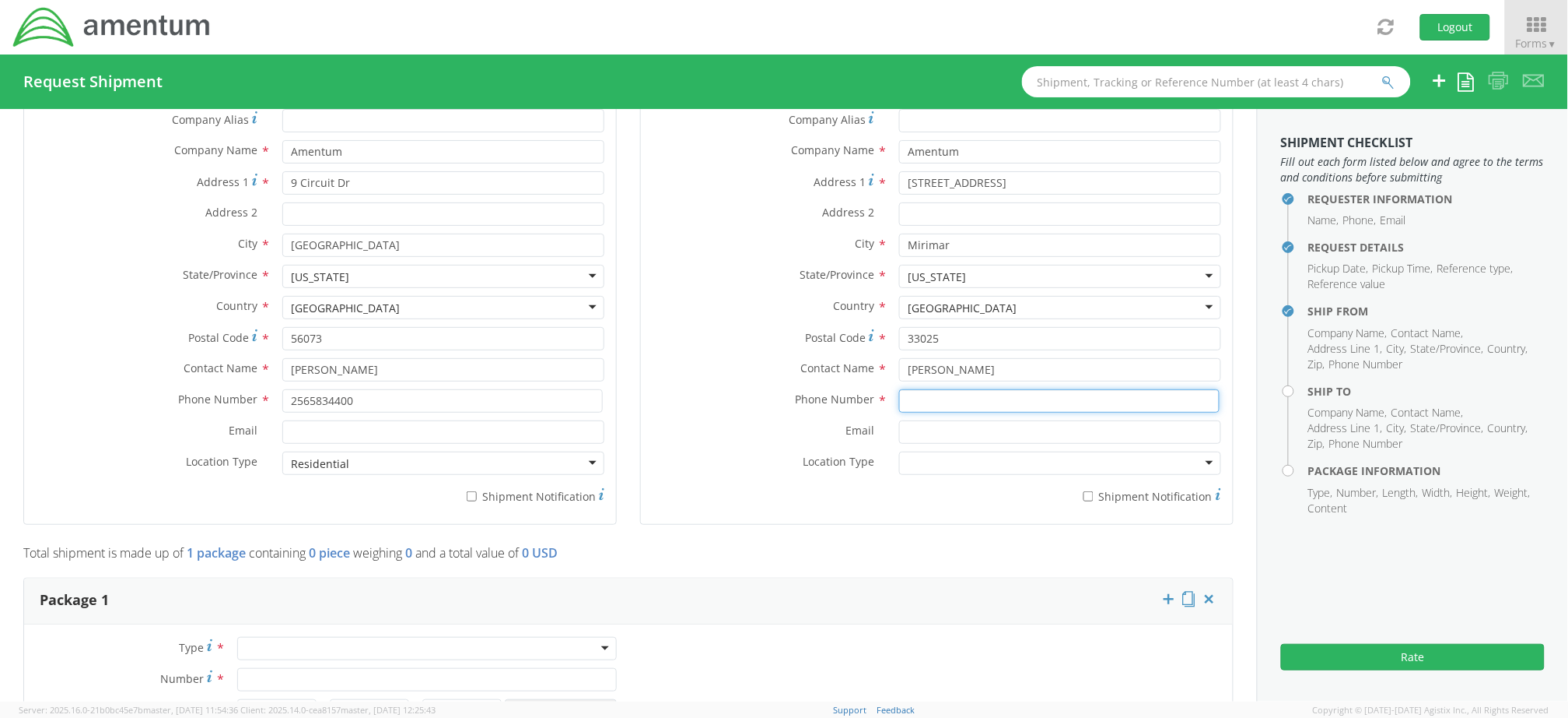
click at [909, 401] on input at bounding box center [1059, 400] width 320 height 23
paste input "2565834400"
type input "2565834400"
click at [934, 471] on div at bounding box center [1060, 462] width 322 height 23
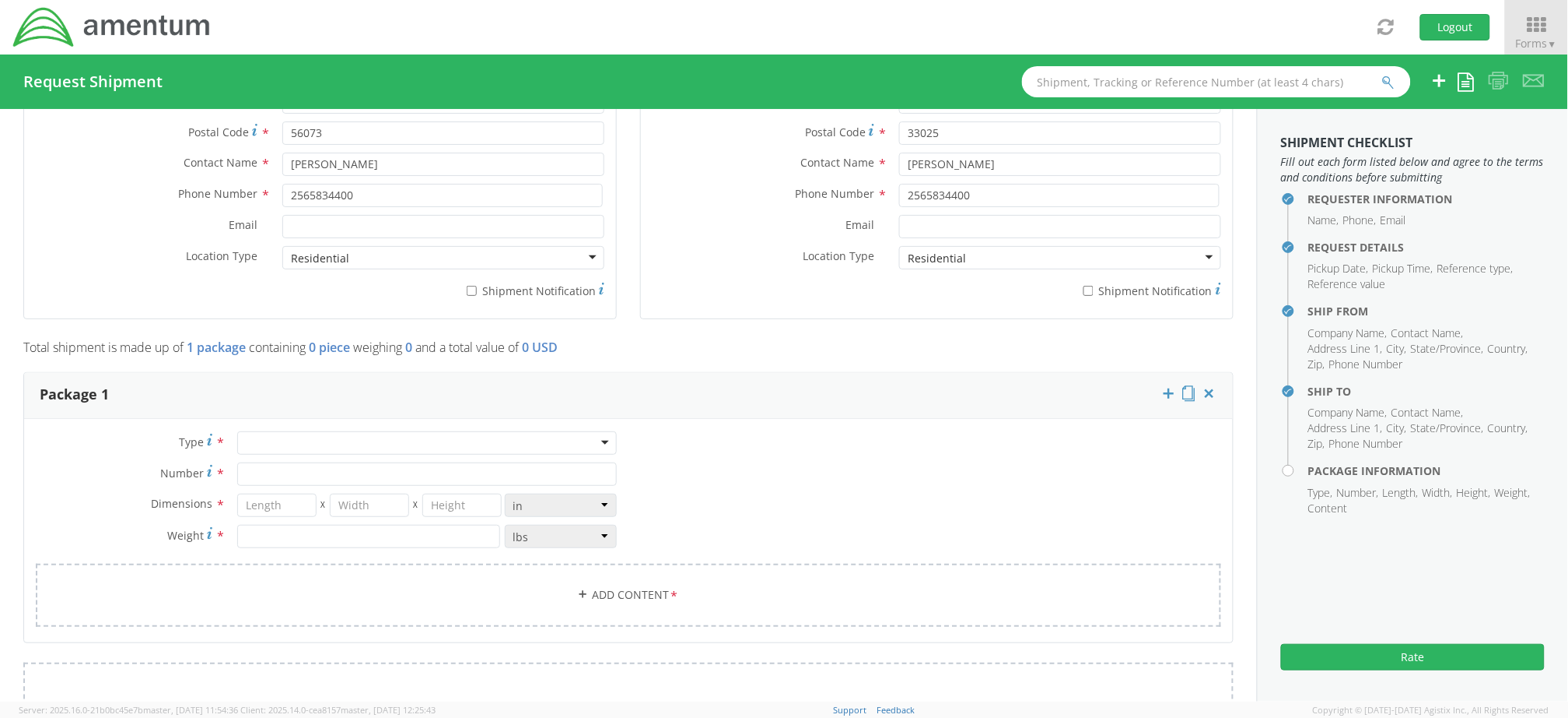
scroll to position [1038, 0]
click at [347, 442] on div at bounding box center [426, 440] width 379 height 23
click at [319, 467] on input "Number *" at bounding box center [426, 471] width 379 height 23
type input "1"
click at [293, 499] on input "number" at bounding box center [276, 502] width 79 height 23
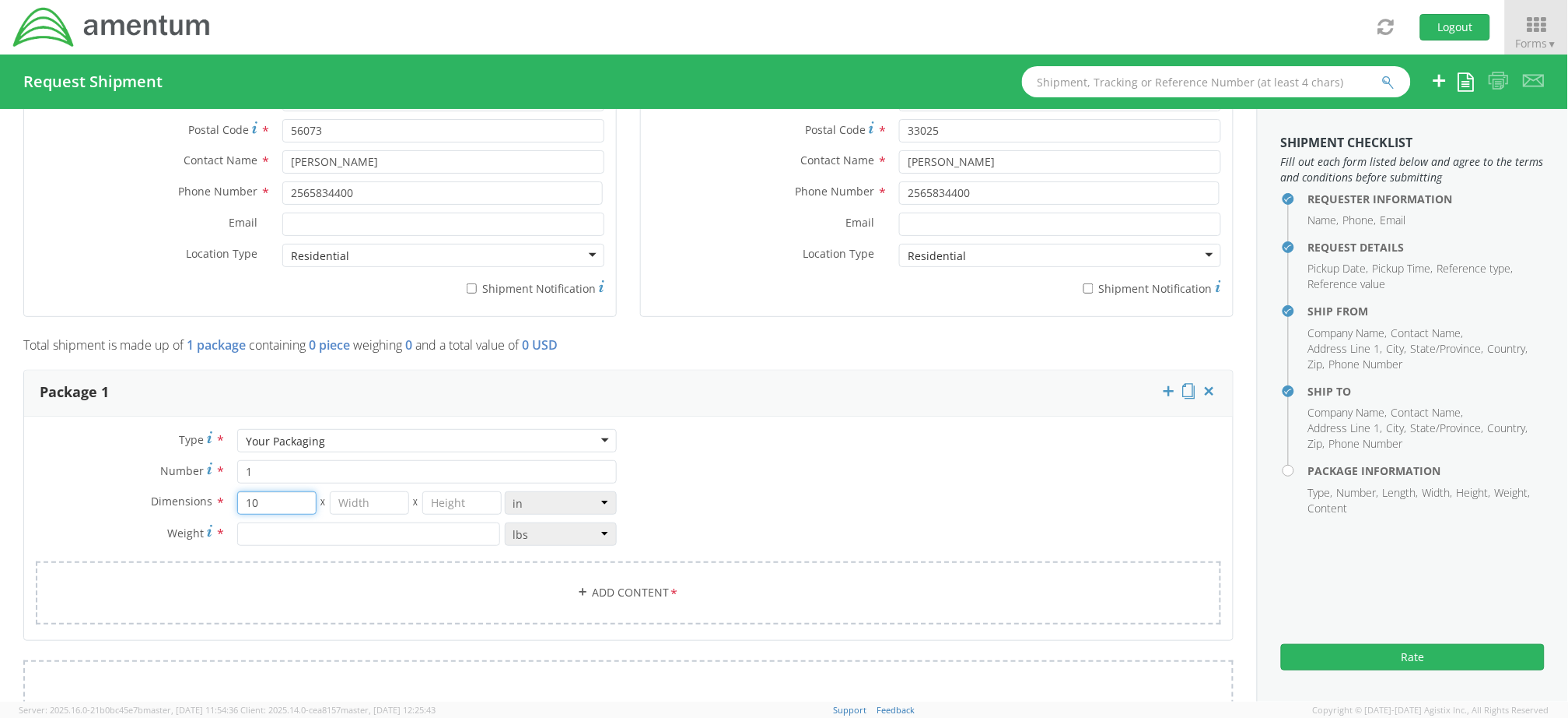
type input "10"
click at [379, 507] on input "number" at bounding box center [369, 502] width 79 height 23
type input "4"
click at [436, 501] on input "number" at bounding box center [462, 502] width 79 height 23
type input "8"
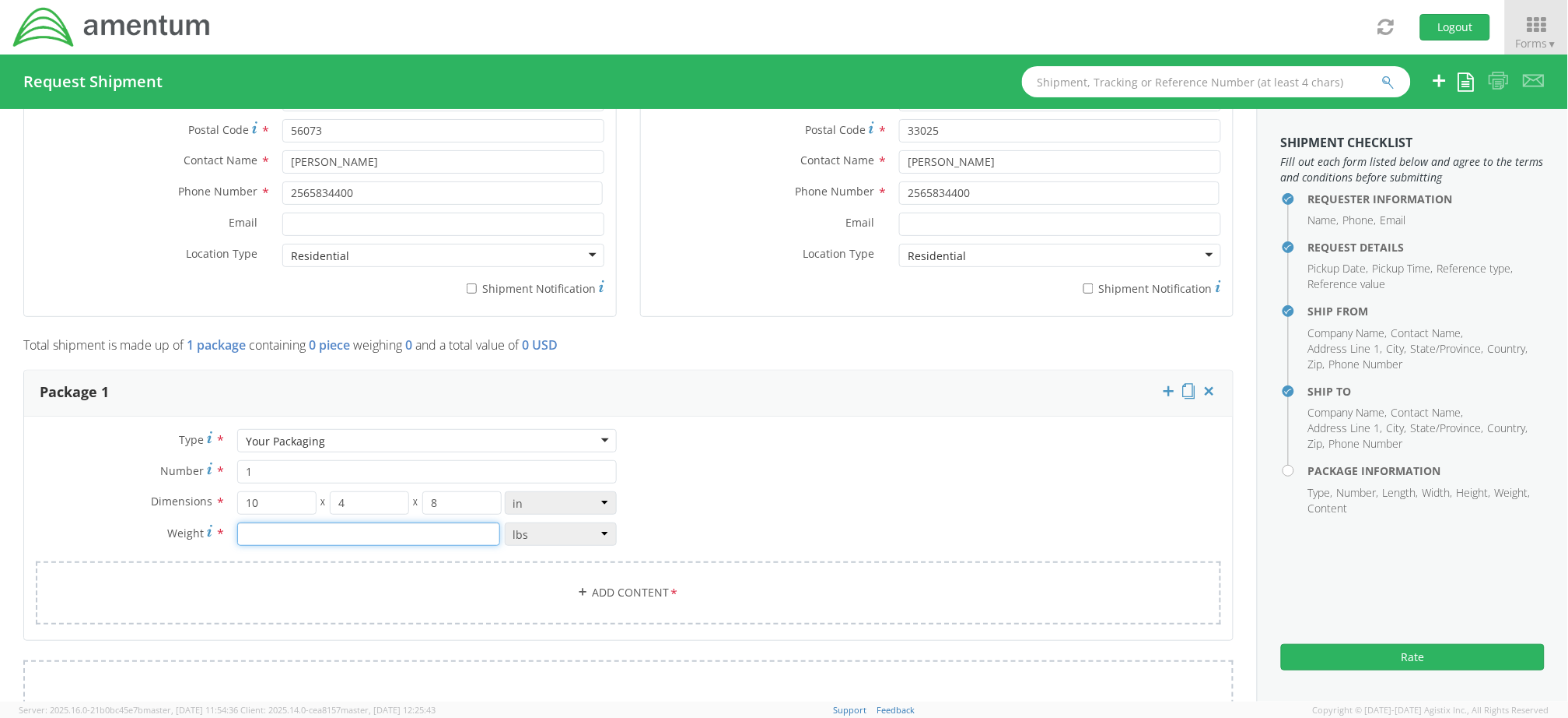
click at [320, 526] on input "number" at bounding box center [368, 534] width 263 height 23
type input "1"
click at [844, 495] on div "Type * Your Packaging Your Packaging Crate(s) Envelope Pallet(s) Oversized (Not…" at bounding box center [628, 536] width 1209 height 215
click at [658, 594] on link "Add Content *" at bounding box center [628, 593] width 1185 height 63
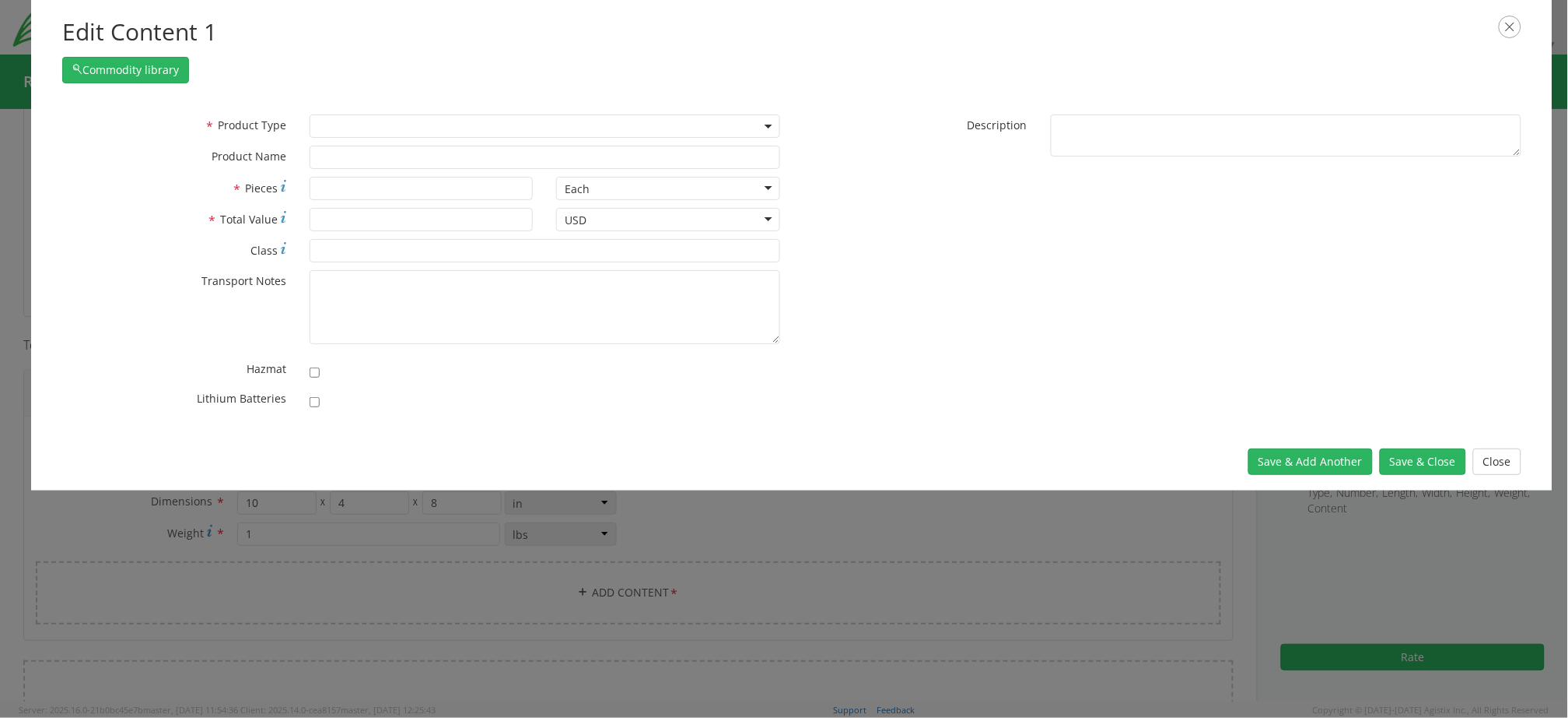
click at [365, 112] on div "* Product Type Documents General Commodity * Product Name * Pieces Each Each Ba…" at bounding box center [792, 266] width 1521 height 334
click at [374, 132] on span at bounding box center [545, 125] width 470 height 23
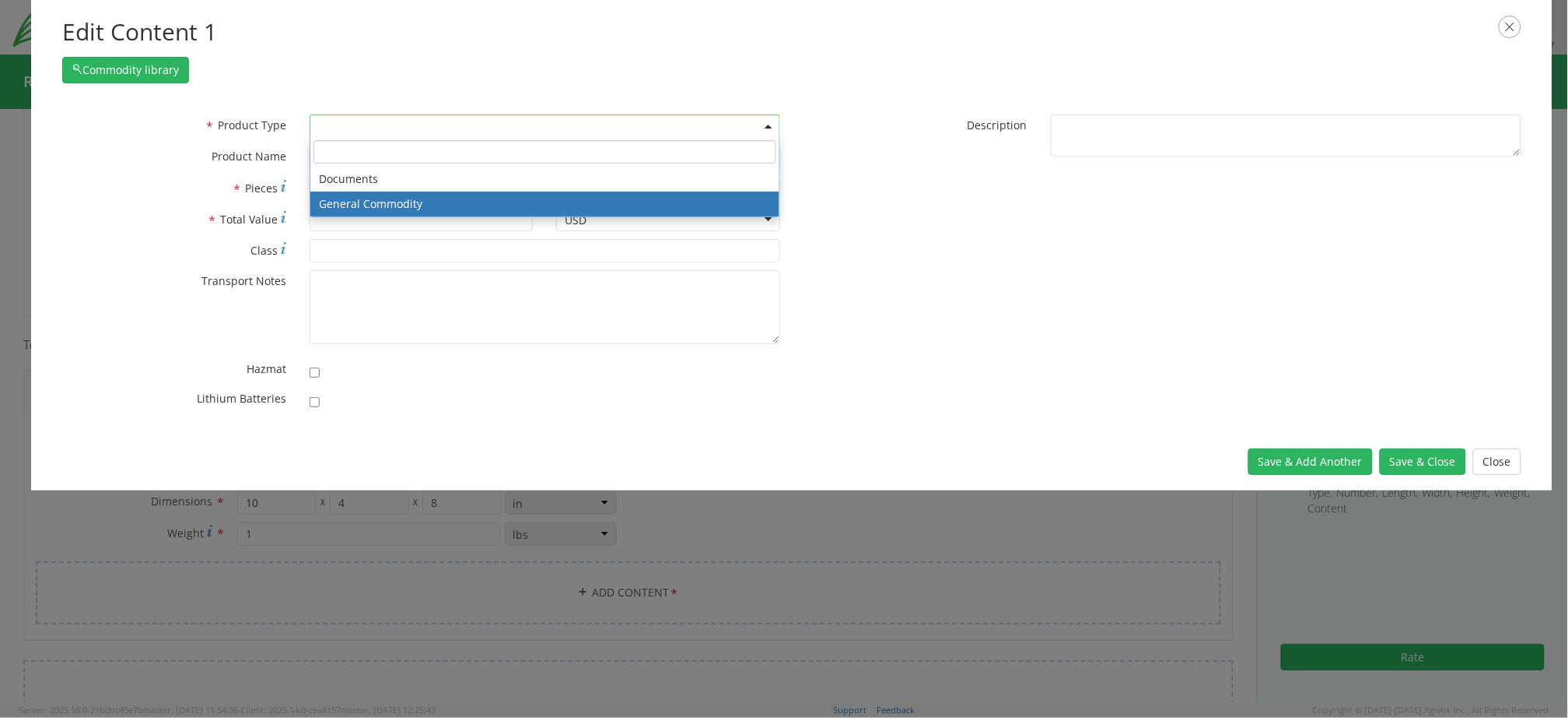
drag, startPoint x: 375, startPoint y: 208, endPoint x: 355, endPoint y: 185, distance: 30.5
select select "COMMODITY"
type input "General Commodity"
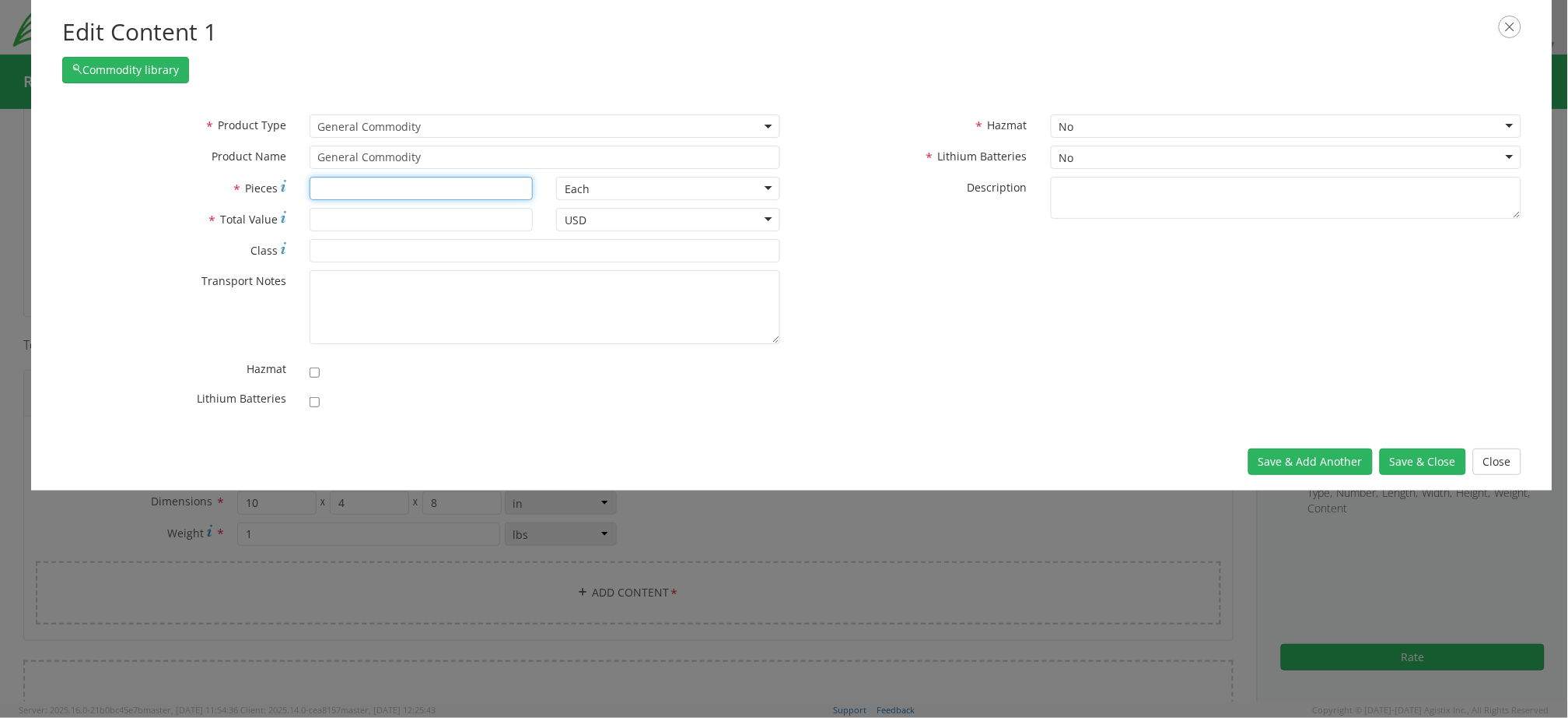
click at [349, 192] on input "* Pieces" at bounding box center [421, 188] width 224 height 23
type input "1"
click at [349, 208] on div "* Product Type Documents General Commodity General Commodity * Product Name Gen…" at bounding box center [421, 265] width 741 height 303
click at [353, 214] on input "* Total Value" at bounding box center [421, 219] width 224 height 23
type input "1500"
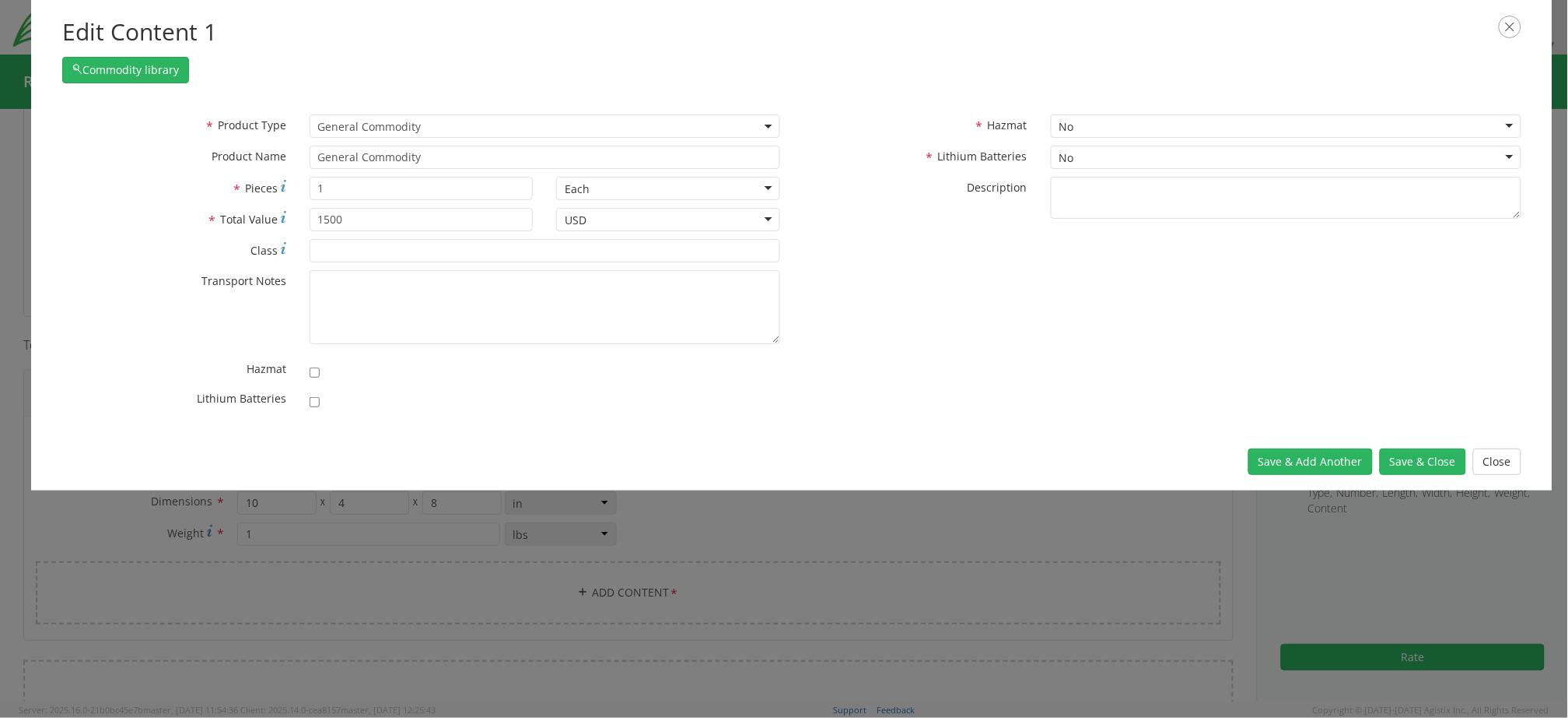
click at [1043, 338] on div "* Product Type Documents General Commodity General Commodity * Product Name Gen…" at bounding box center [792, 265] width 1483 height 303
click at [1427, 460] on button "Save & Close" at bounding box center [1422, 461] width 86 height 26
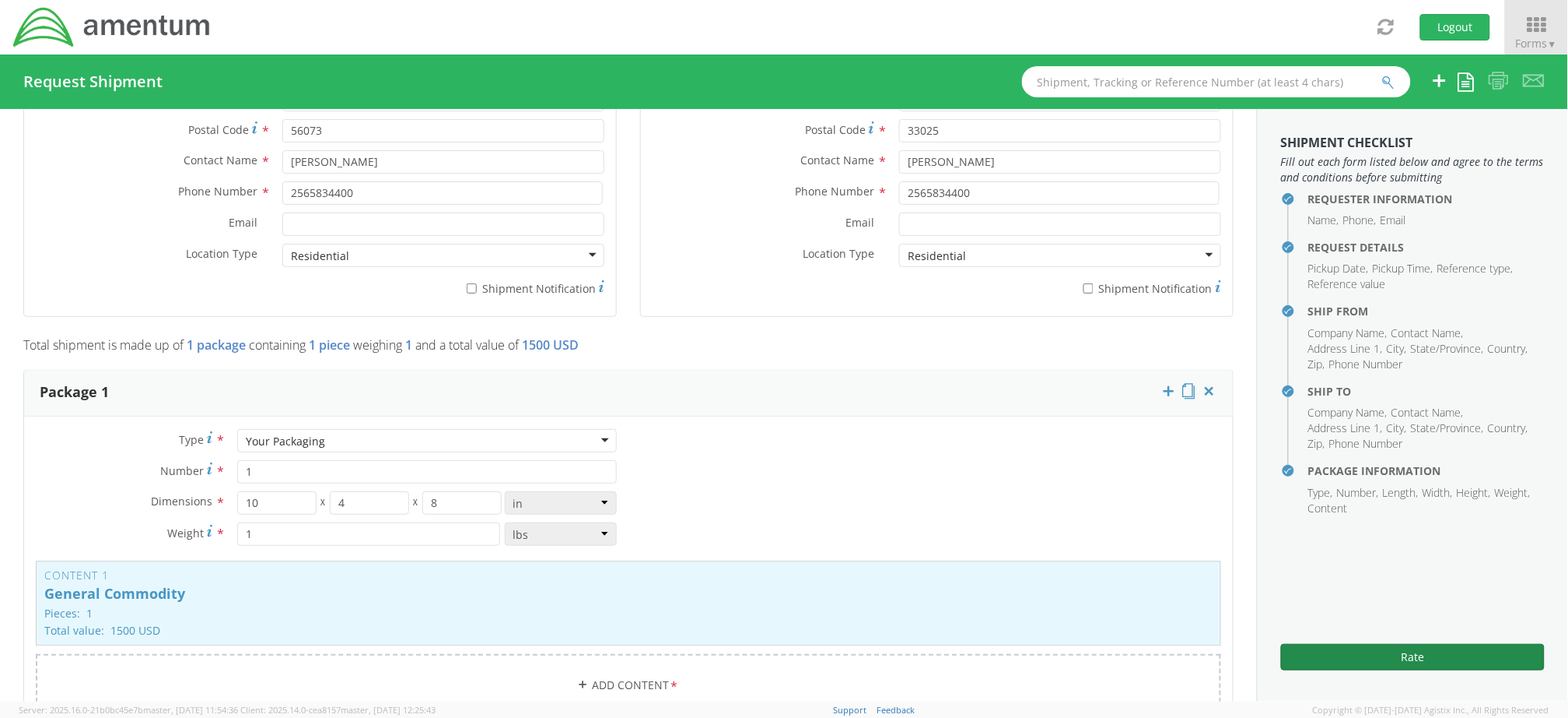
click at [1414, 655] on button "Rate" at bounding box center [1412, 657] width 263 height 26
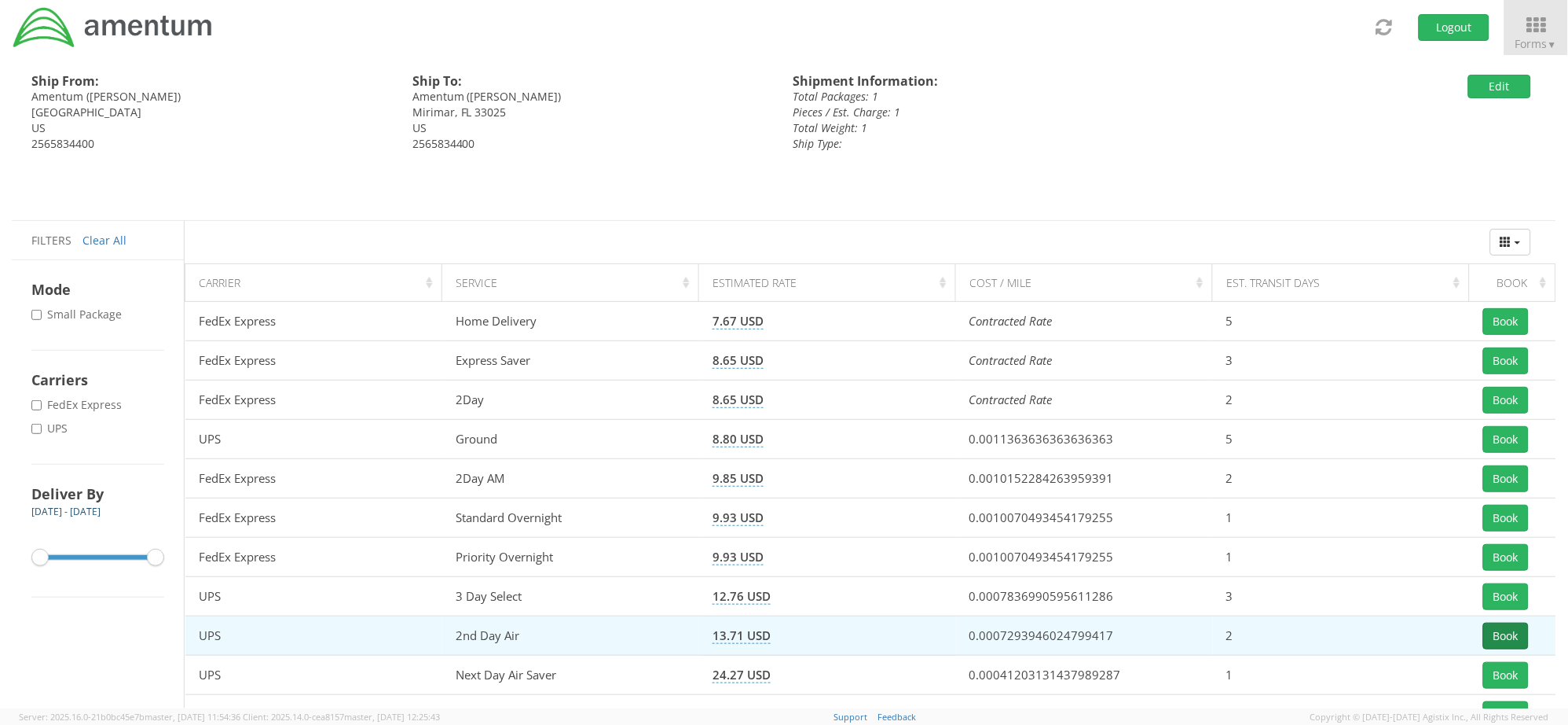
click at [1493, 634] on button "Book" at bounding box center [1505, 635] width 46 height 27
